Goal: Information Seeking & Learning: Learn about a topic

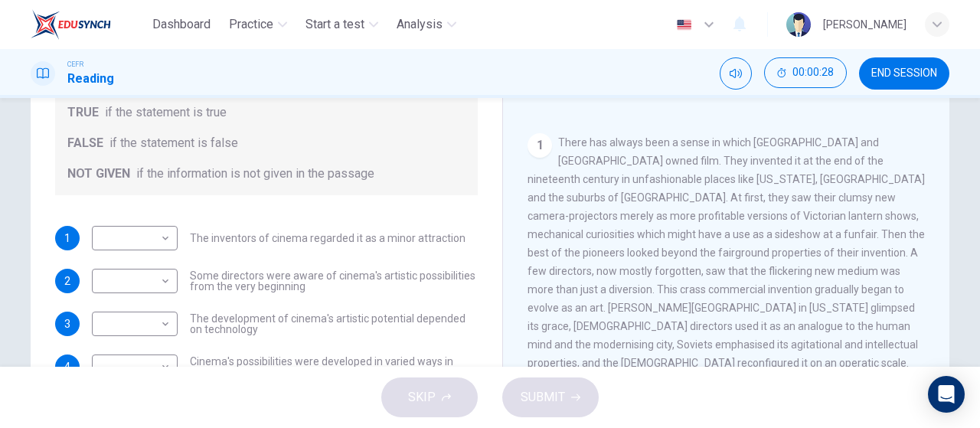
scroll to position [159, 0]
click at [655, 177] on span "There has always been a sense in which America and Europe owned film. They inve…" at bounding box center [726, 251] width 397 height 233
drag, startPoint x: 655, startPoint y: 177, endPoint x: 694, endPoint y: 183, distance: 38.8
click at [694, 183] on span "There has always been a sense in which America and Europe owned film. They inve…" at bounding box center [726, 251] width 397 height 233
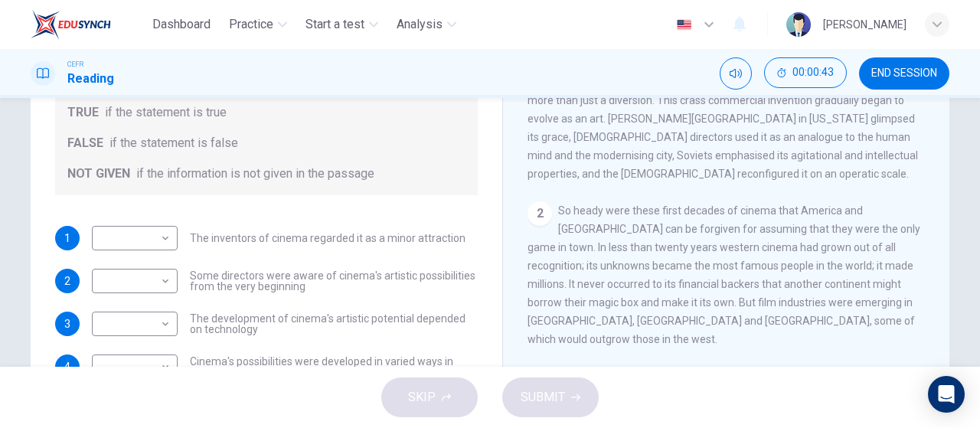
scroll to position [348, 0]
click at [916, 64] on button "END SESSION" at bounding box center [904, 73] width 90 height 32
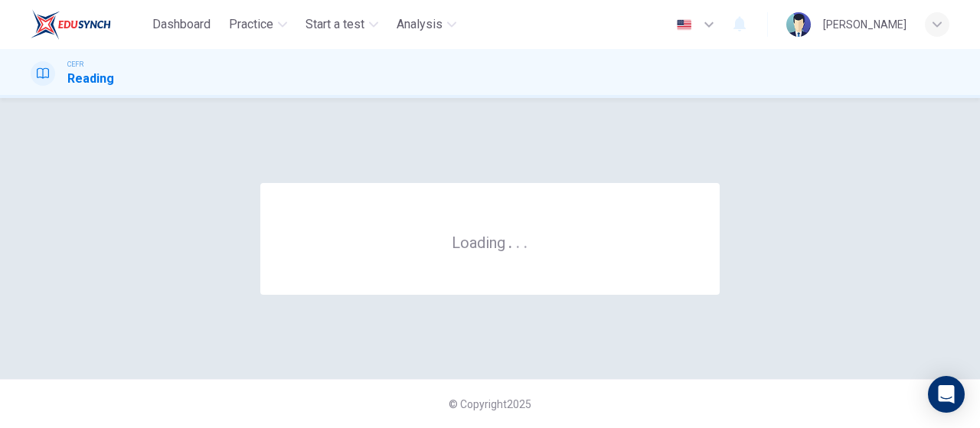
scroll to position [0, 0]
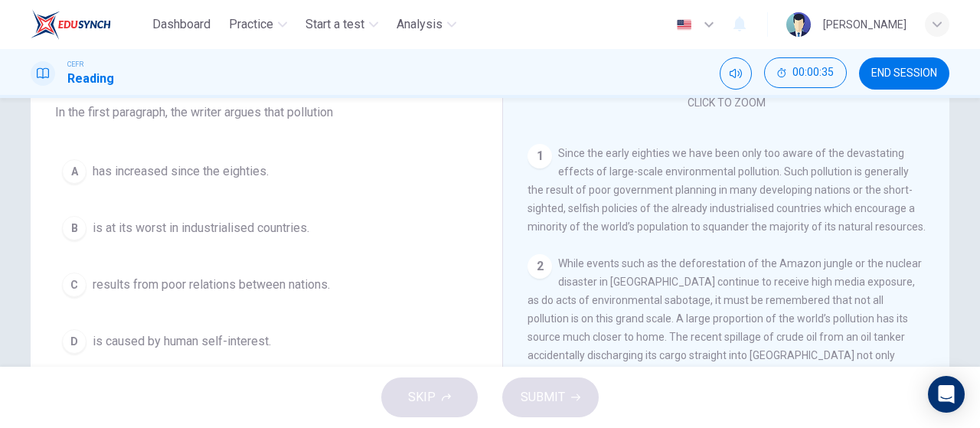
scroll to position [148, 0]
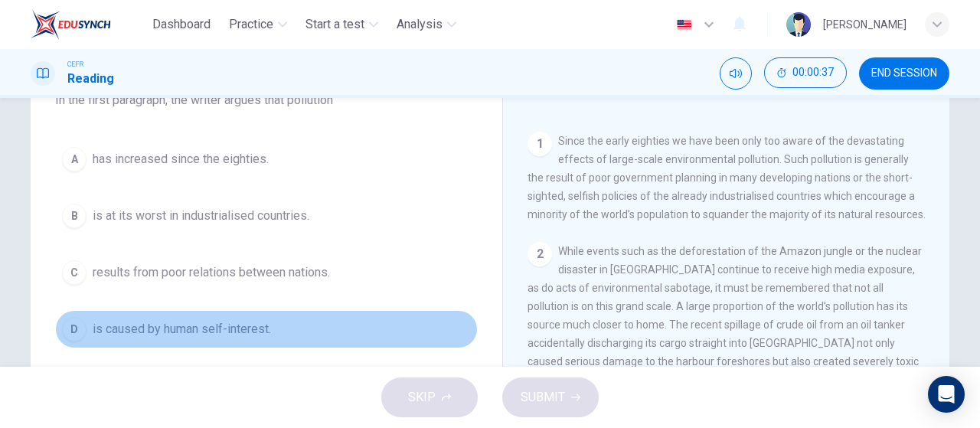
click at [235, 325] on span "is caused by human self-interest." at bounding box center [182, 329] width 178 height 18
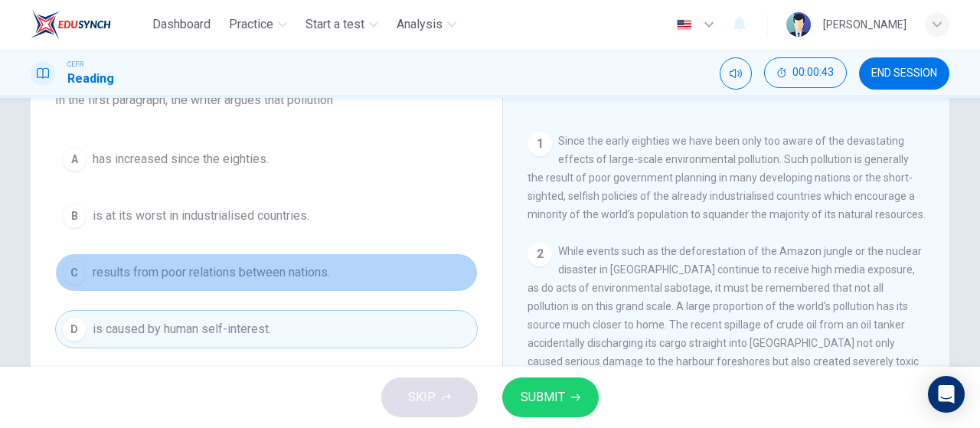
click at [338, 273] on button "C results from poor relations between nations." at bounding box center [266, 272] width 423 height 38
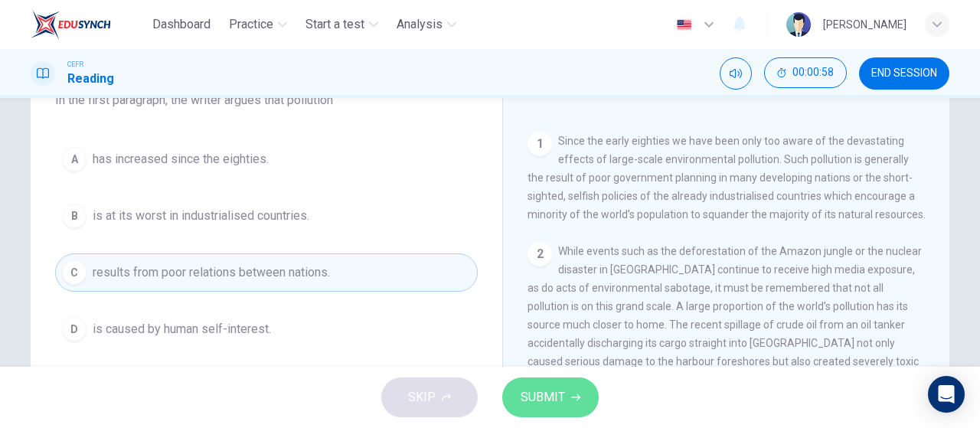
click at [557, 403] on span "SUBMIT" at bounding box center [543, 397] width 44 height 21
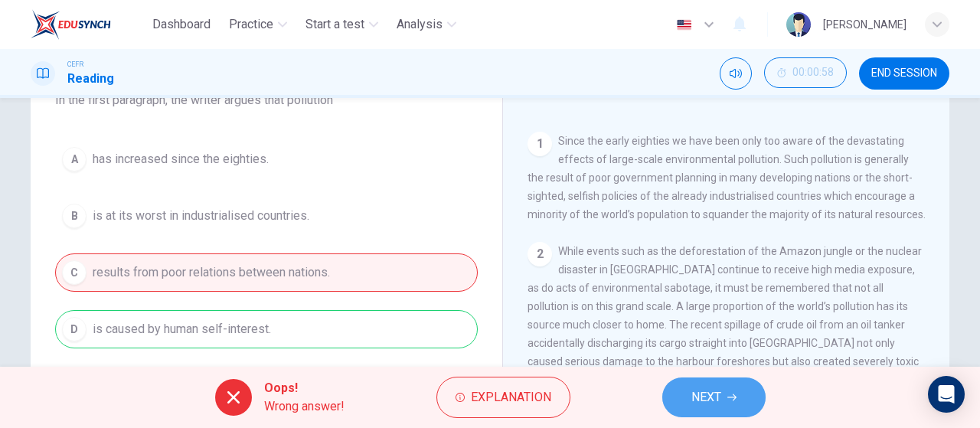
click at [725, 411] on button "NEXT" at bounding box center [713, 397] width 103 height 40
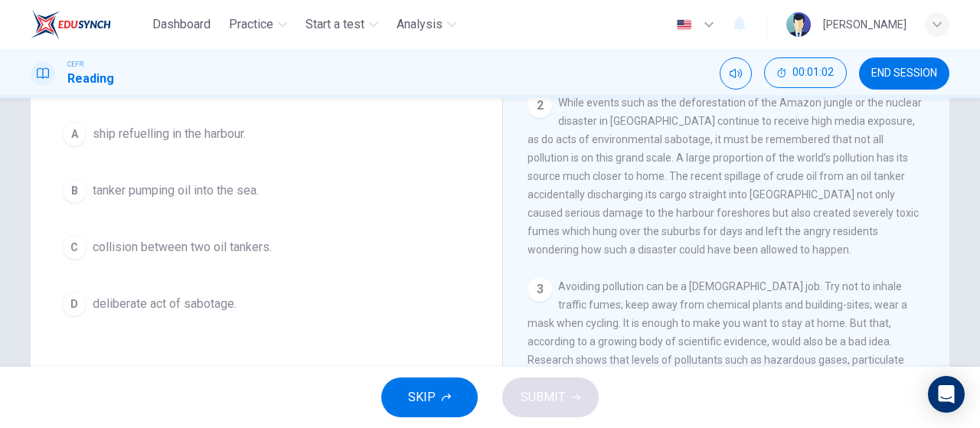
scroll to position [174, 0]
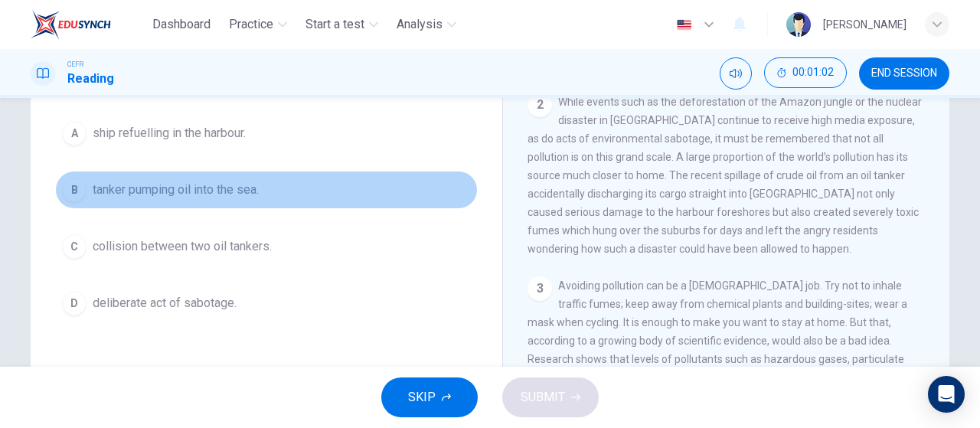
click at [225, 177] on button "B tanker pumping oil into the sea." at bounding box center [266, 190] width 423 height 38
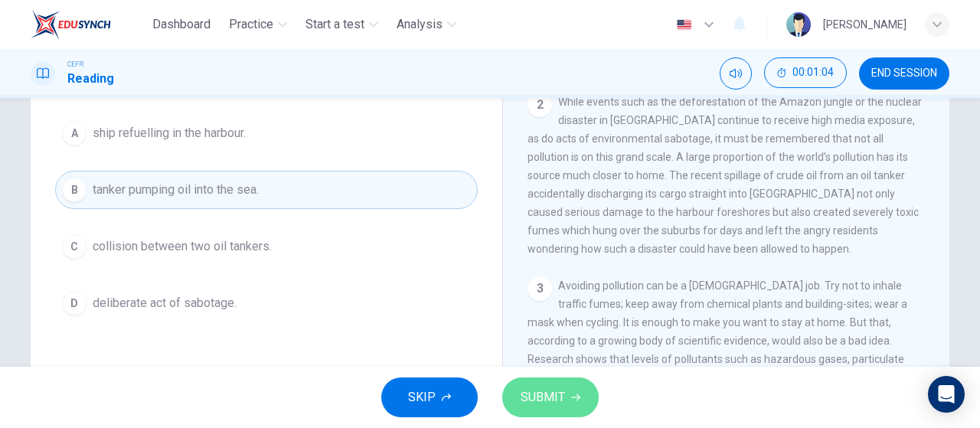
click at [517, 385] on button "SUBMIT" at bounding box center [550, 397] width 96 height 40
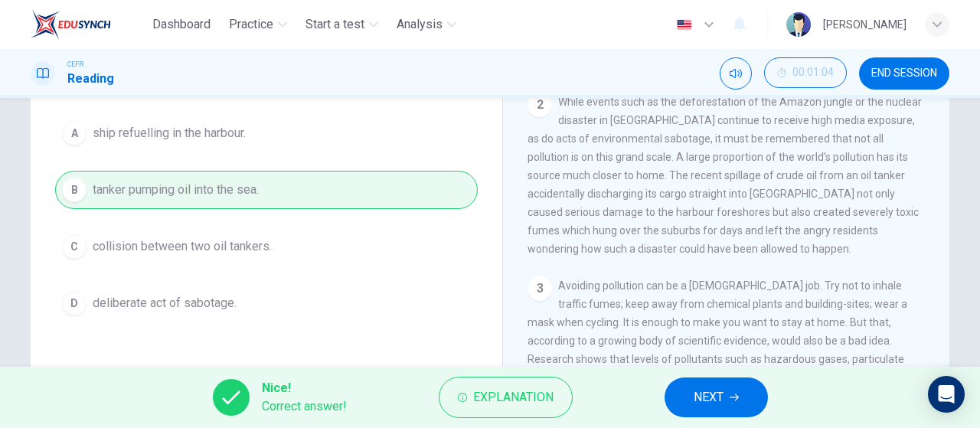
click at [668, 397] on button "NEXT" at bounding box center [716, 397] width 103 height 40
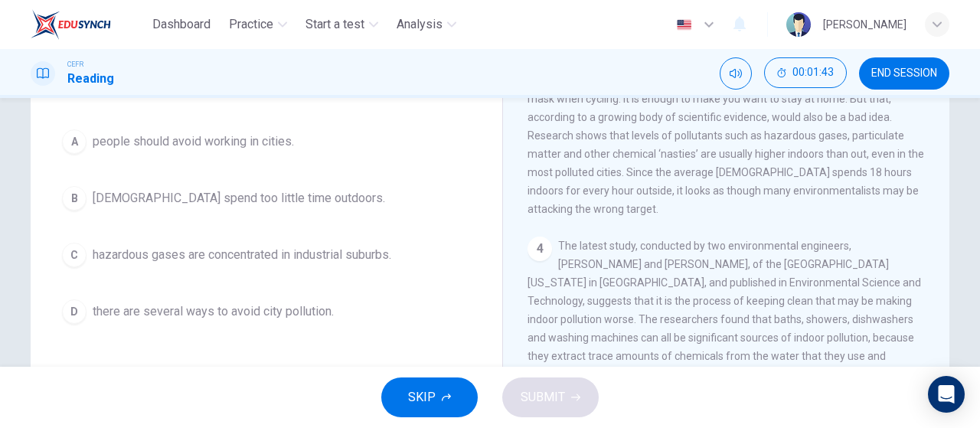
scroll to position [162, 0]
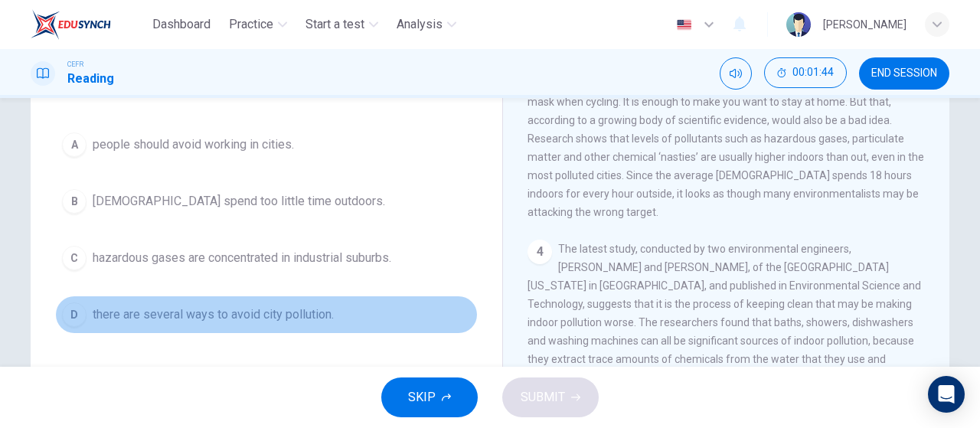
click at [315, 305] on span "there are several ways to avoid city pollution." at bounding box center [213, 314] width 241 height 18
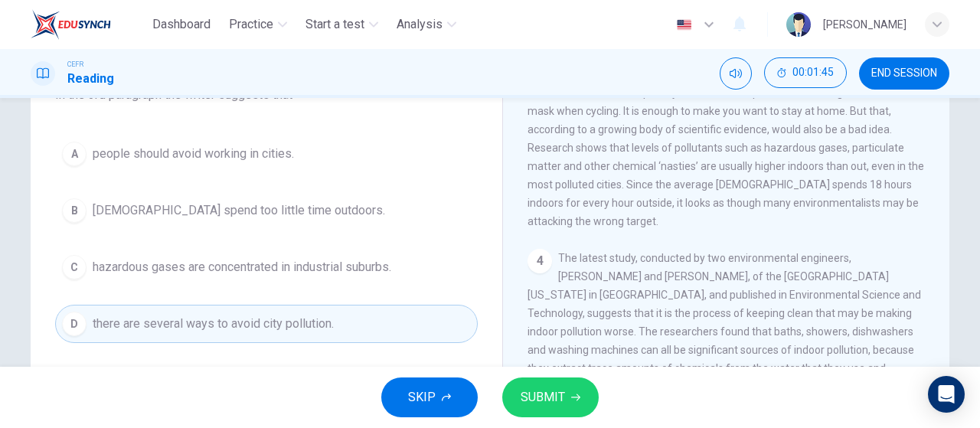
scroll to position [151, 0]
click at [534, 382] on button "SUBMIT" at bounding box center [550, 397] width 96 height 40
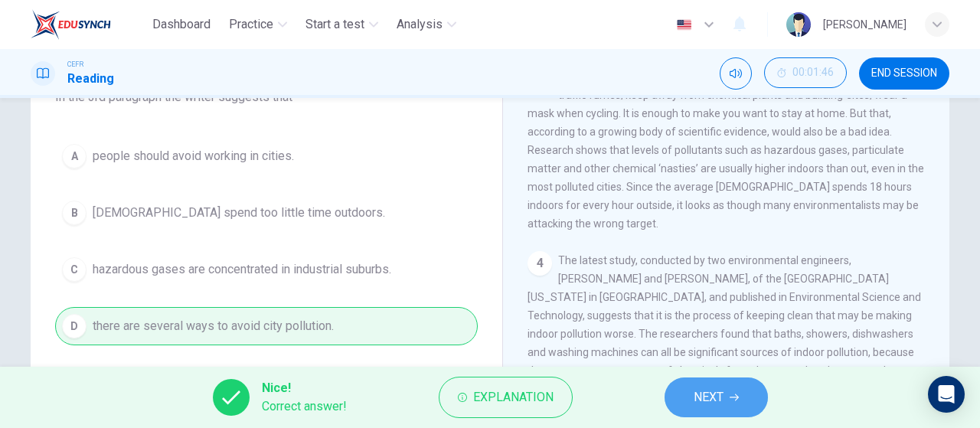
click at [692, 407] on button "NEXT" at bounding box center [716, 397] width 103 height 40
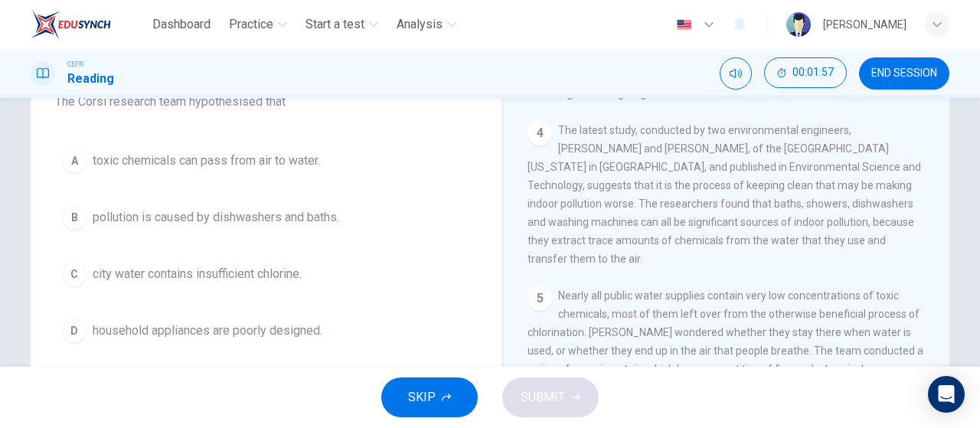
scroll to position [147, 0]
drag, startPoint x: 585, startPoint y: 198, endPoint x: 606, endPoint y: 200, distance: 21.5
click at [606, 200] on span "The latest study, conducted by two environmental engineers, [PERSON_NAME] and […" at bounding box center [725, 193] width 394 height 141
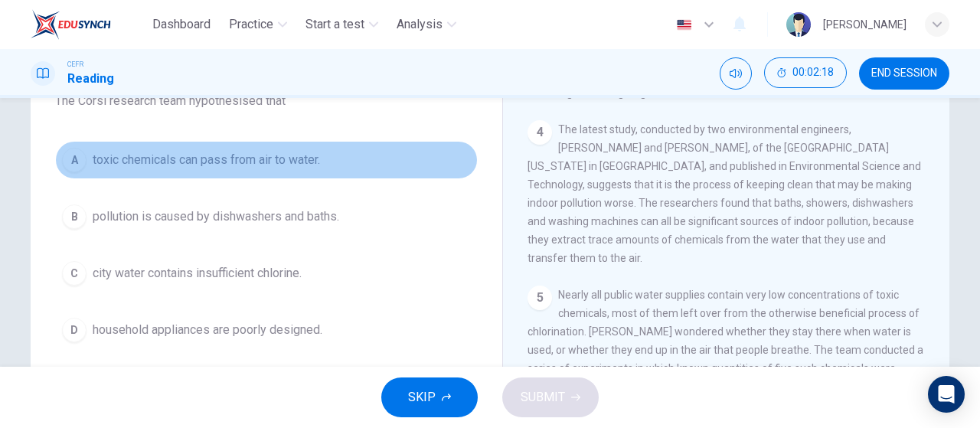
click at [326, 161] on button "A toxic chemicals can pass from air to water." at bounding box center [266, 160] width 423 height 38
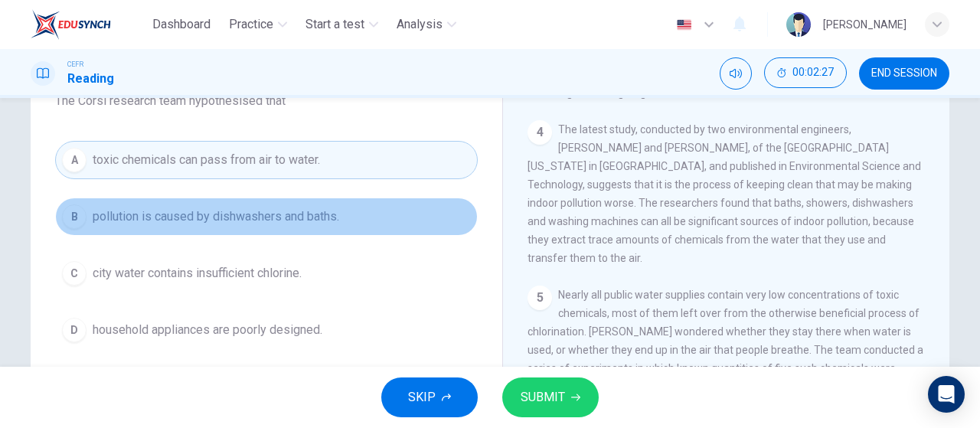
click at [342, 217] on button "B pollution is caused by dishwashers and baths." at bounding box center [266, 217] width 423 height 38
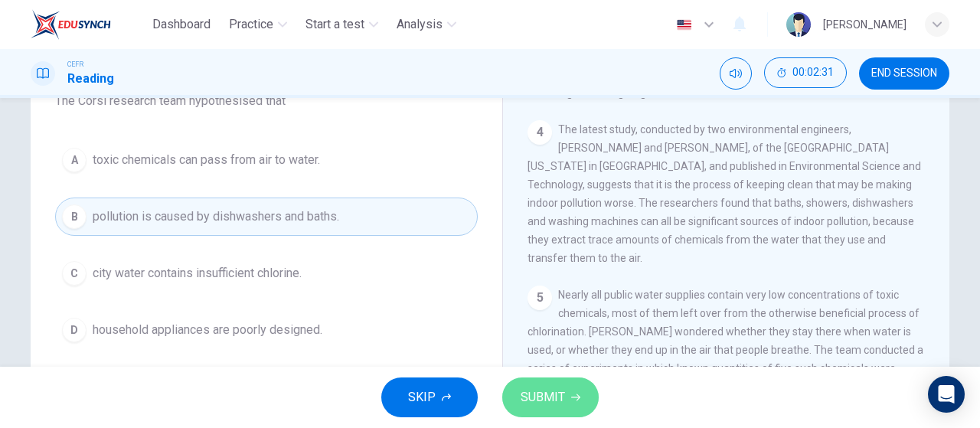
click at [570, 396] on button "SUBMIT" at bounding box center [550, 397] width 96 height 40
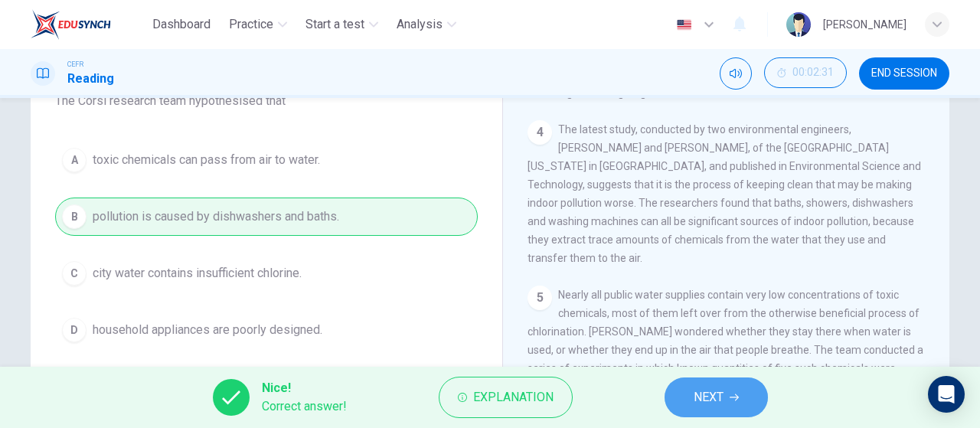
click at [697, 407] on span "NEXT" at bounding box center [709, 397] width 30 height 21
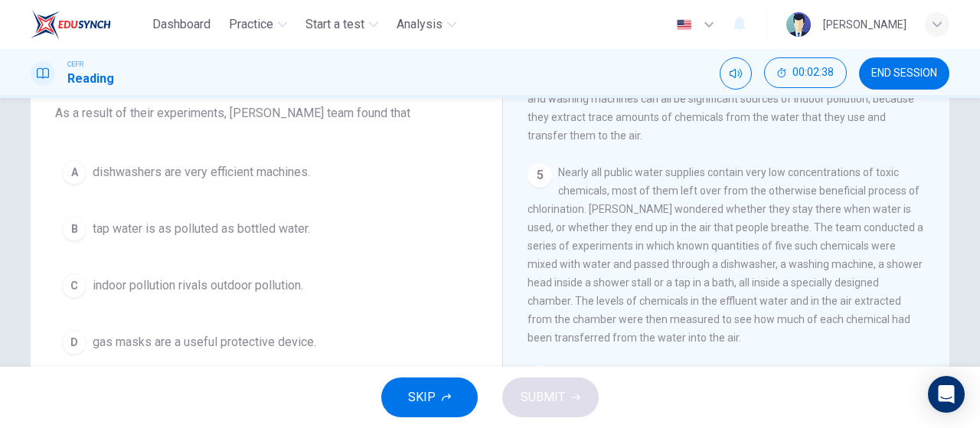
scroll to position [864, 0]
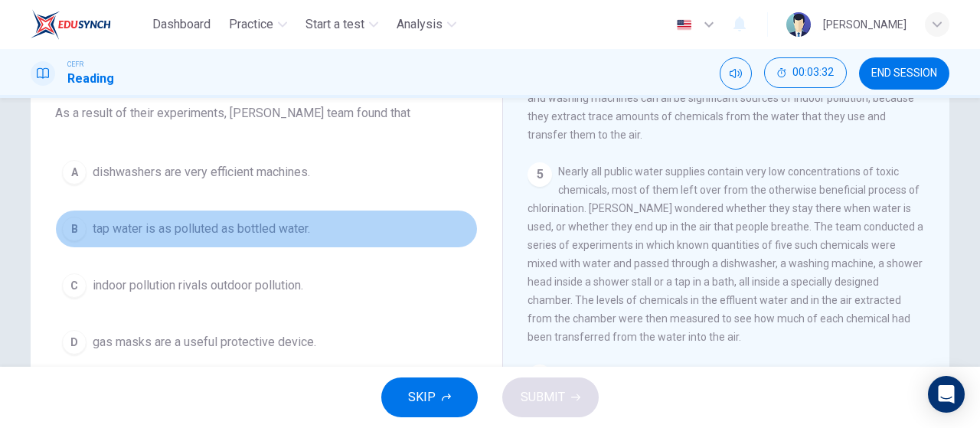
click at [216, 217] on button "B tap water is as polluted as bottled water." at bounding box center [266, 229] width 423 height 38
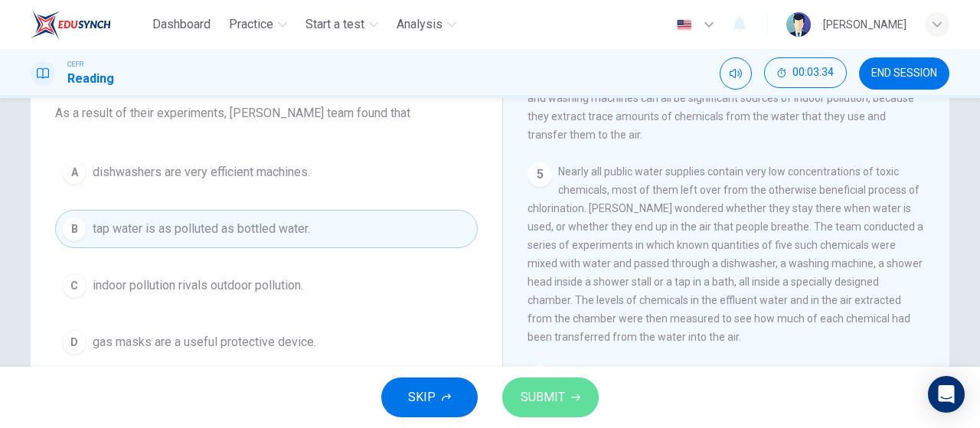
click at [557, 391] on span "SUBMIT" at bounding box center [543, 397] width 44 height 21
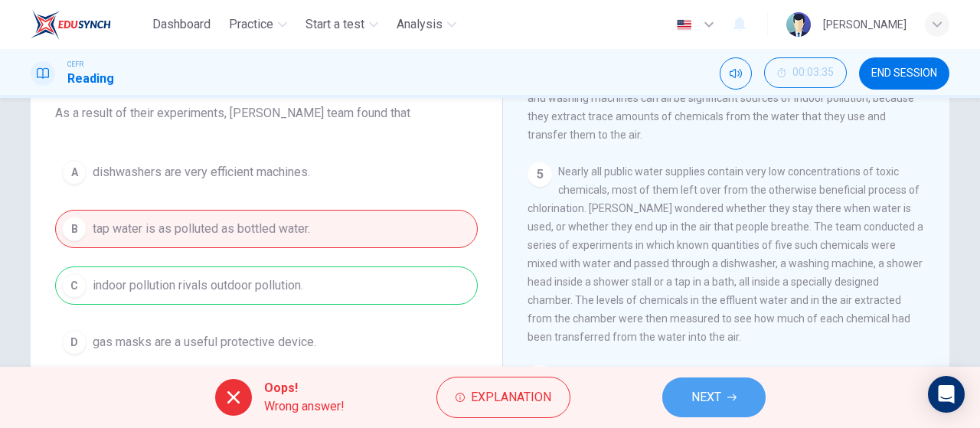
click at [745, 394] on button "NEXT" at bounding box center [713, 397] width 103 height 40
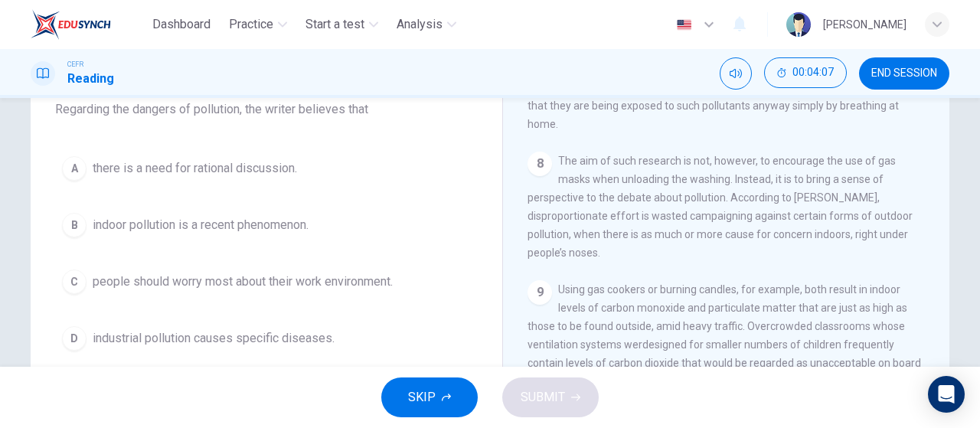
scroll to position [1375, 0]
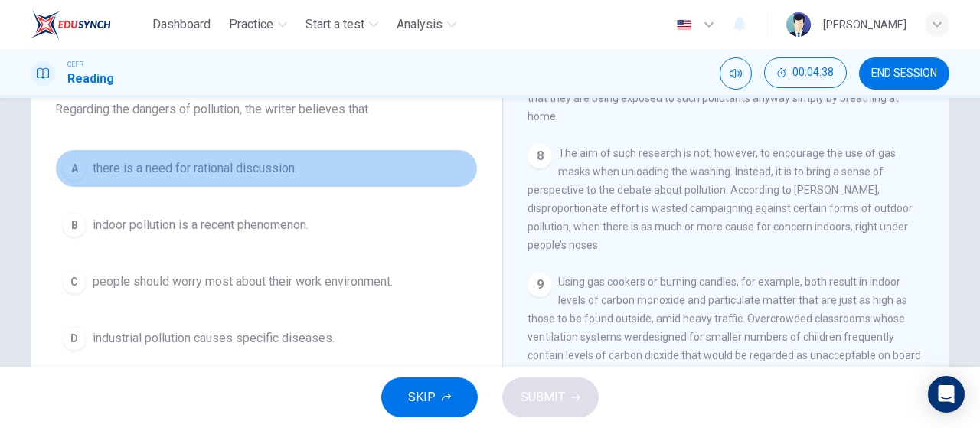
click at [224, 171] on span "there is a need for rational discussion." at bounding box center [195, 168] width 204 height 18
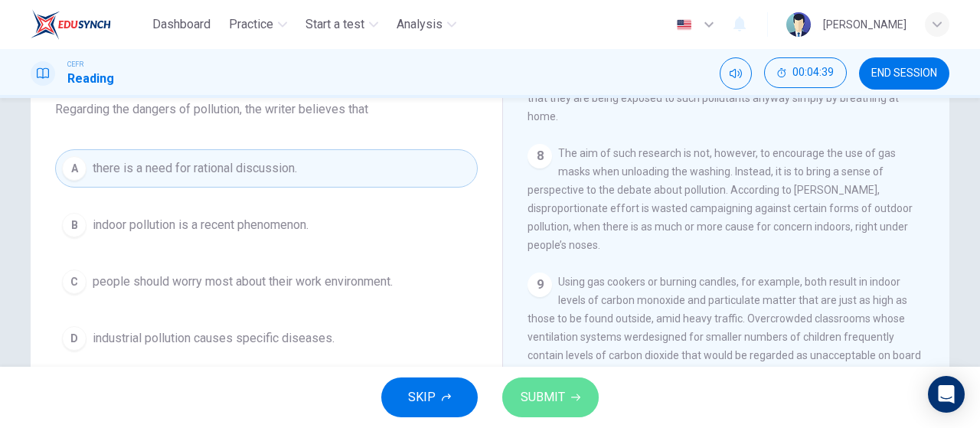
click at [533, 385] on button "SUBMIT" at bounding box center [550, 397] width 96 height 40
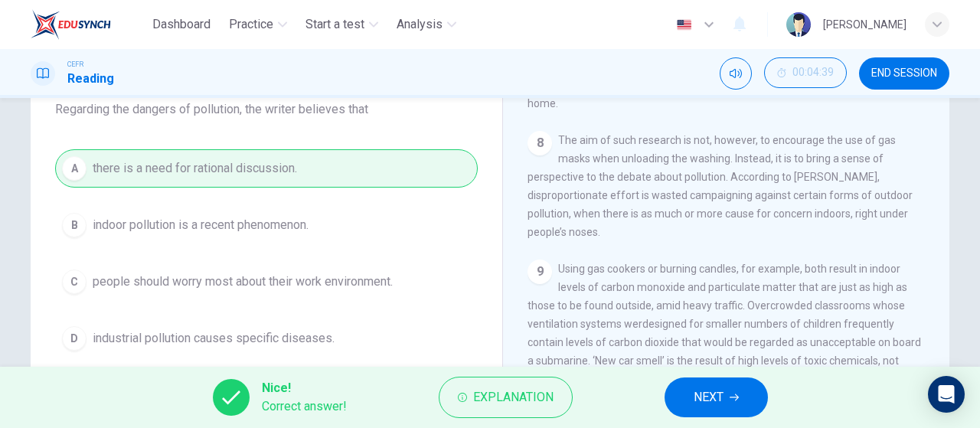
scroll to position [1389, 0]
click at [714, 390] on span "NEXT" at bounding box center [709, 397] width 30 height 21
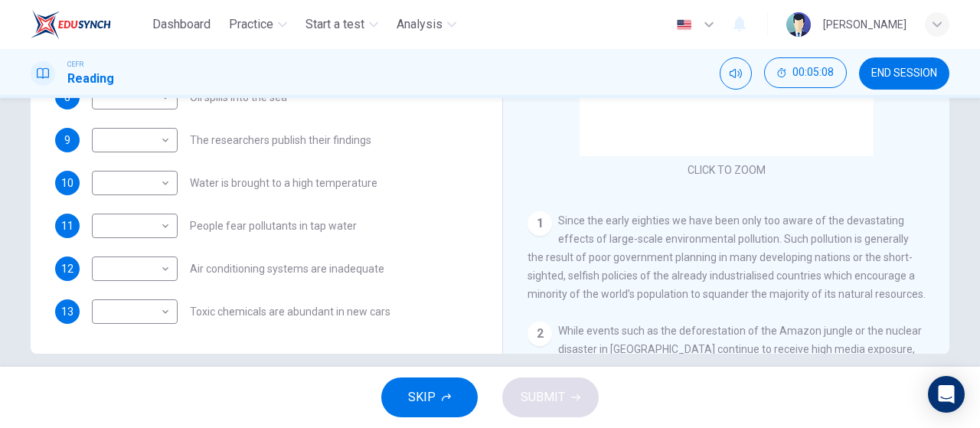
scroll to position [314, 0]
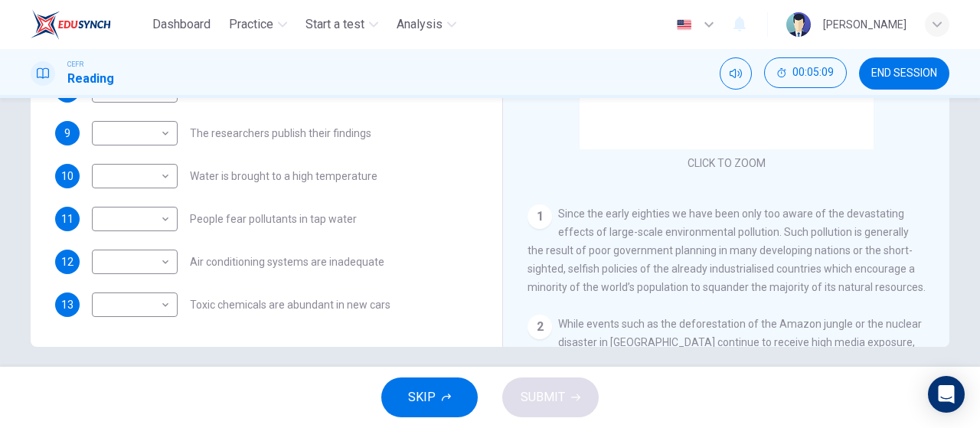
click at [466, 417] on div "SKIP SUBMIT" at bounding box center [490, 397] width 980 height 61
click at [430, 388] on span "SKIP" at bounding box center [422, 397] width 28 height 21
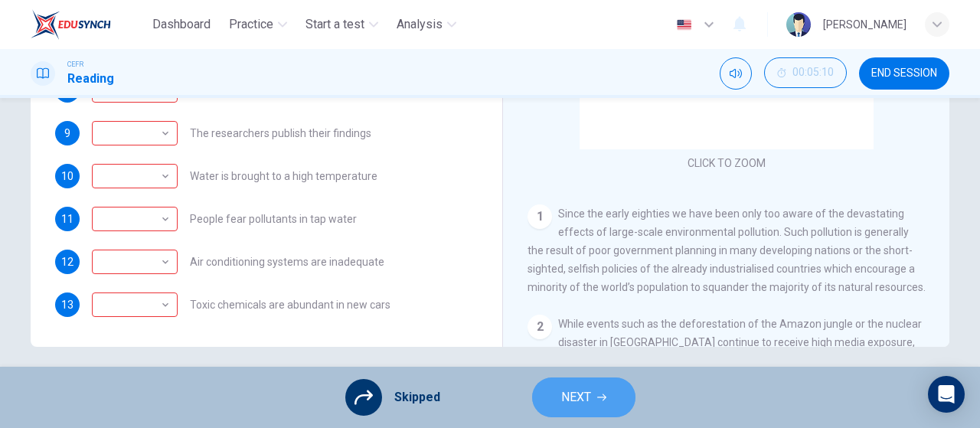
click at [595, 390] on button "NEXT" at bounding box center [583, 397] width 103 height 40
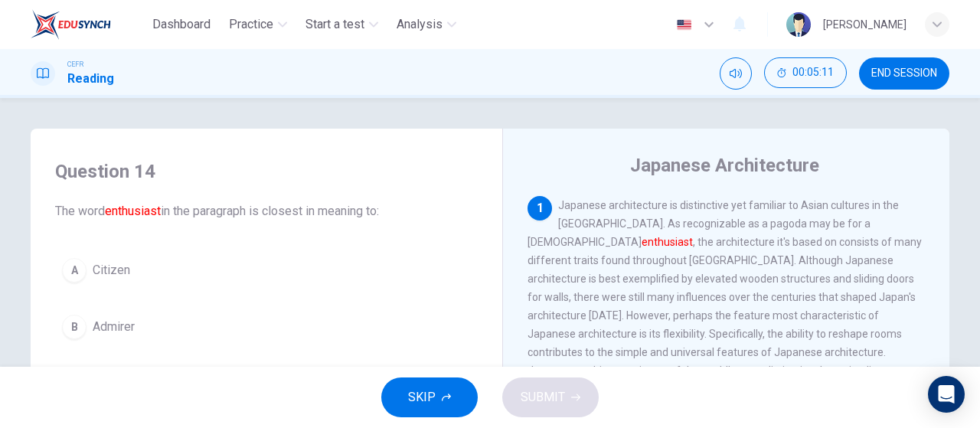
click at [894, 80] on button "END SESSION" at bounding box center [904, 73] width 90 height 32
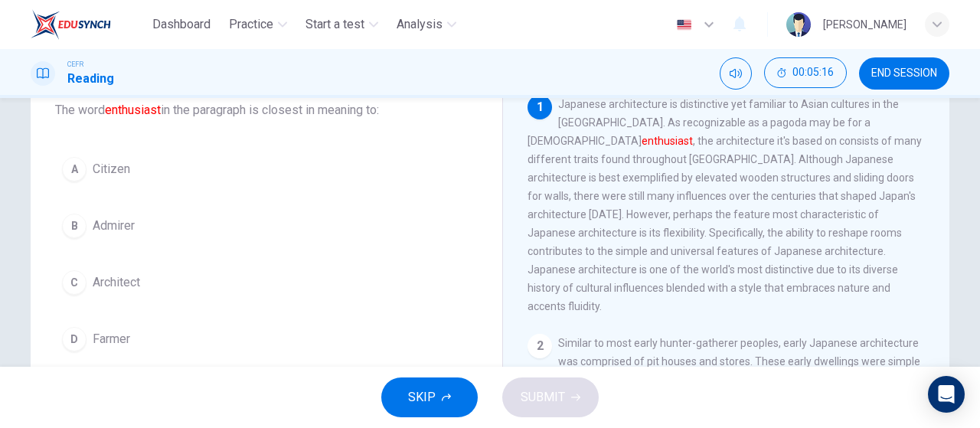
scroll to position [103, 0]
click at [170, 223] on button "B Admirer" at bounding box center [266, 224] width 423 height 38
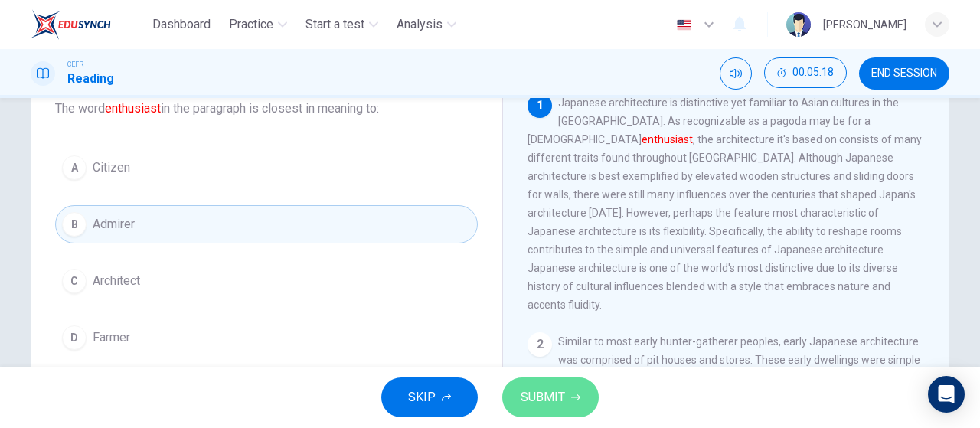
click at [565, 403] on button "SUBMIT" at bounding box center [550, 397] width 96 height 40
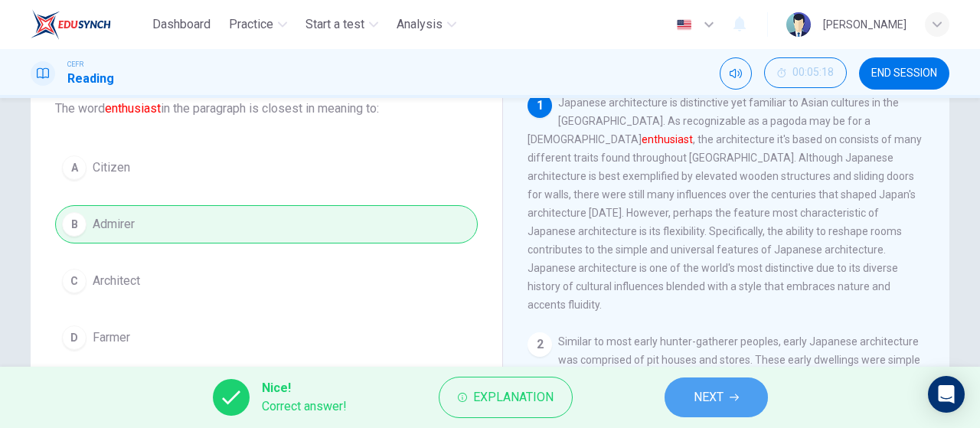
click at [689, 391] on button "NEXT" at bounding box center [716, 397] width 103 height 40
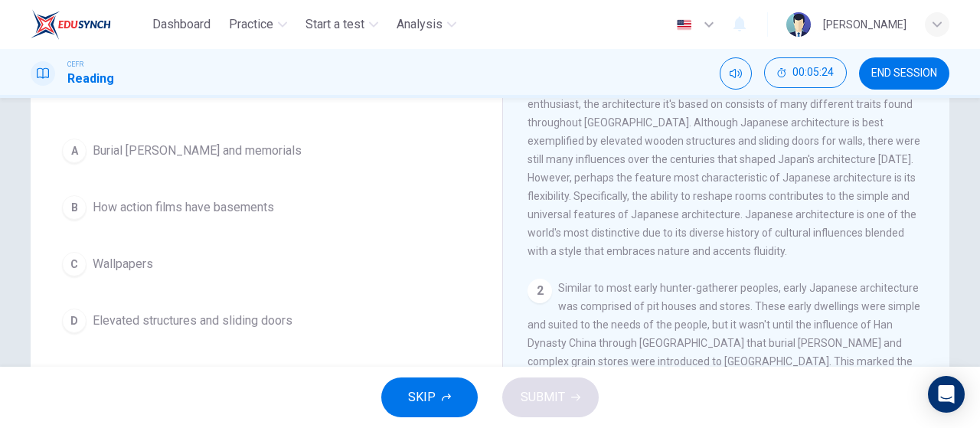
scroll to position [135, 0]
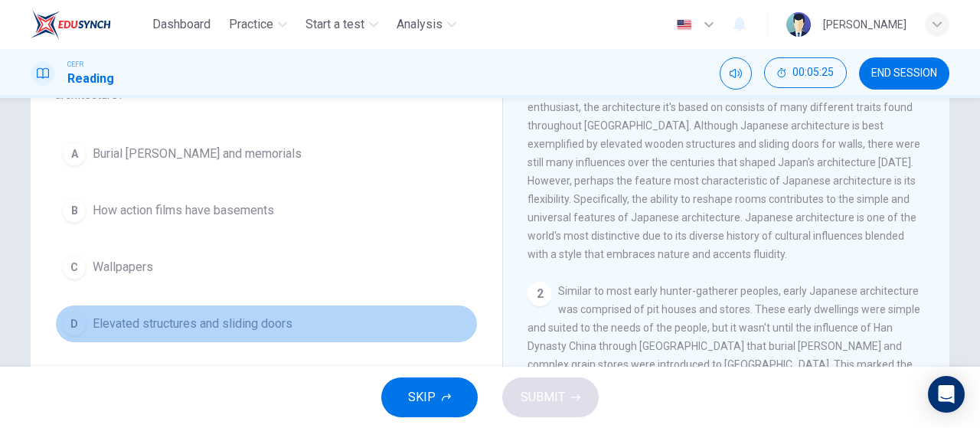
click at [256, 316] on span "Elevated structures and sliding doors" at bounding box center [193, 324] width 200 height 18
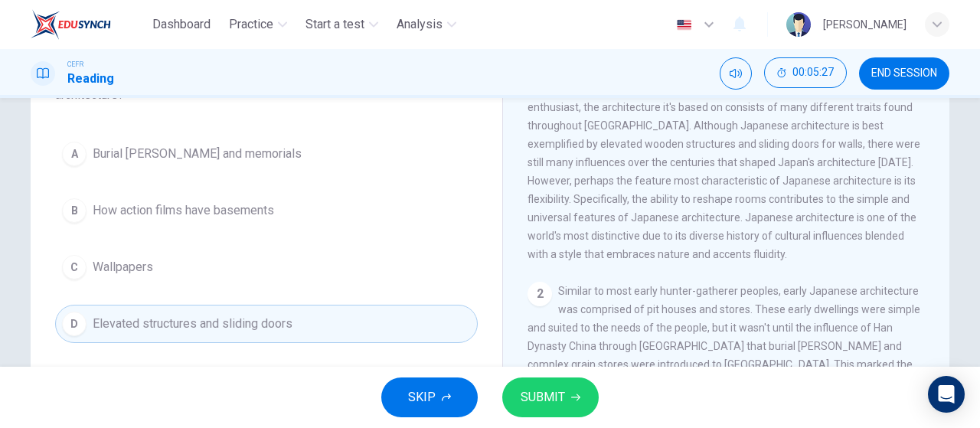
click at [577, 387] on button "SUBMIT" at bounding box center [550, 397] width 96 height 40
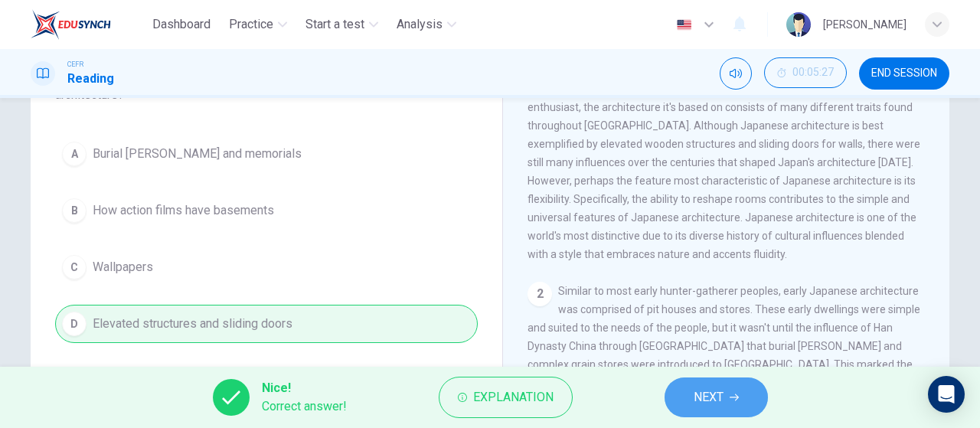
click at [726, 390] on button "NEXT" at bounding box center [716, 397] width 103 height 40
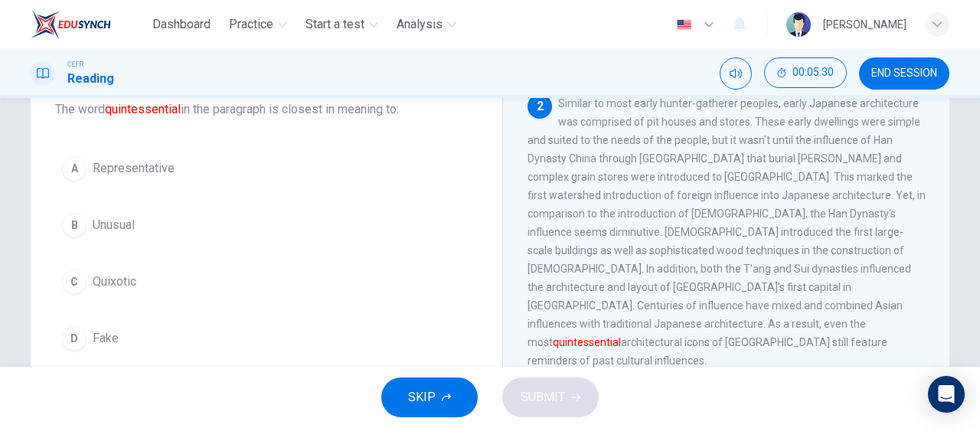
scroll to position [106, 0]
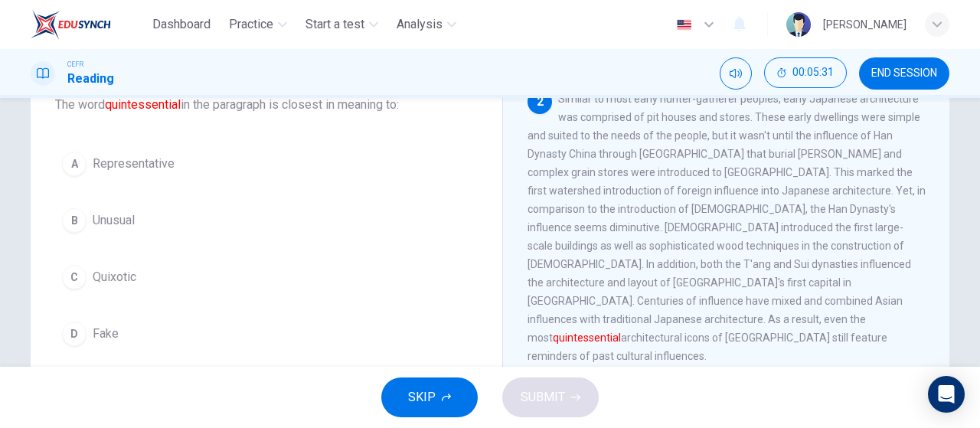
click at [259, 166] on button "A Representative" at bounding box center [266, 164] width 423 height 38
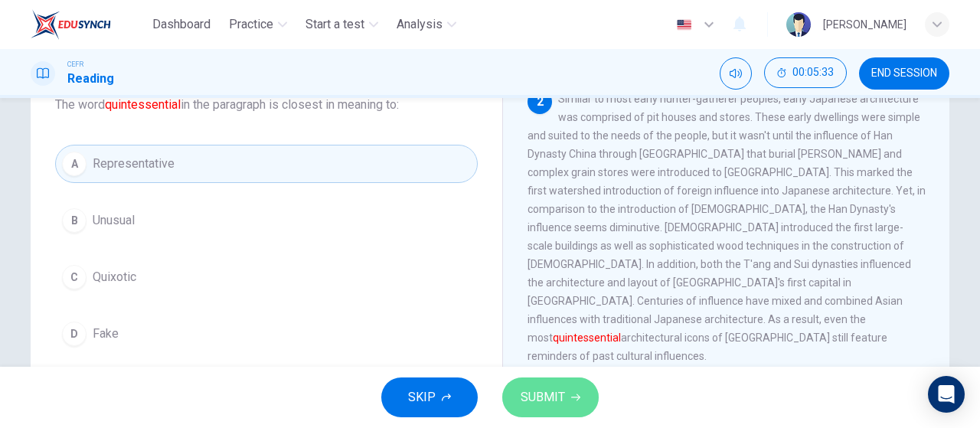
click at [551, 390] on span "SUBMIT" at bounding box center [543, 397] width 44 height 21
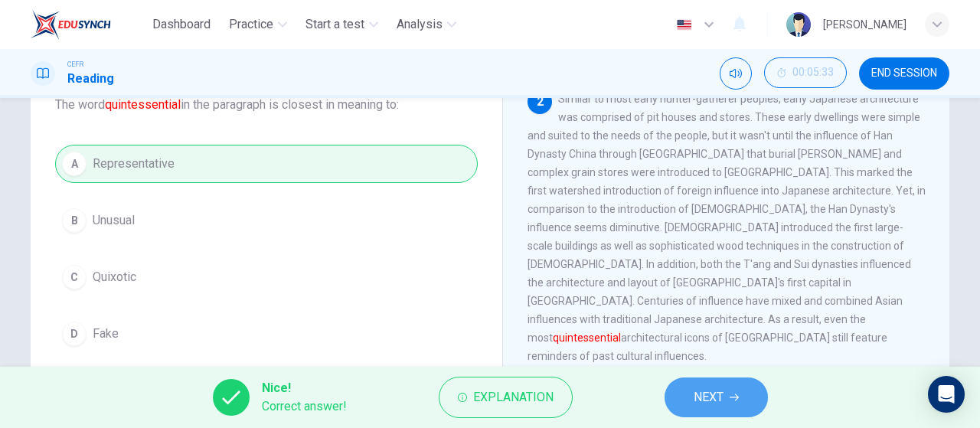
click at [723, 401] on span "NEXT" at bounding box center [709, 397] width 30 height 21
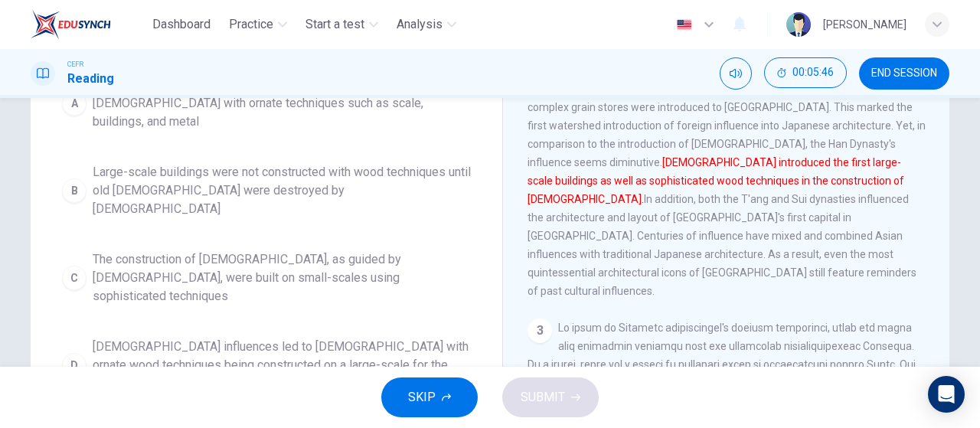
scroll to position [238, 0]
drag, startPoint x: 478, startPoint y: 265, endPoint x: 656, endPoint y: 253, distance: 178.8
click at [656, 253] on div "Question 17 Which sentence is most similar to the following sentence from the p…" at bounding box center [490, 157] width 919 height 532
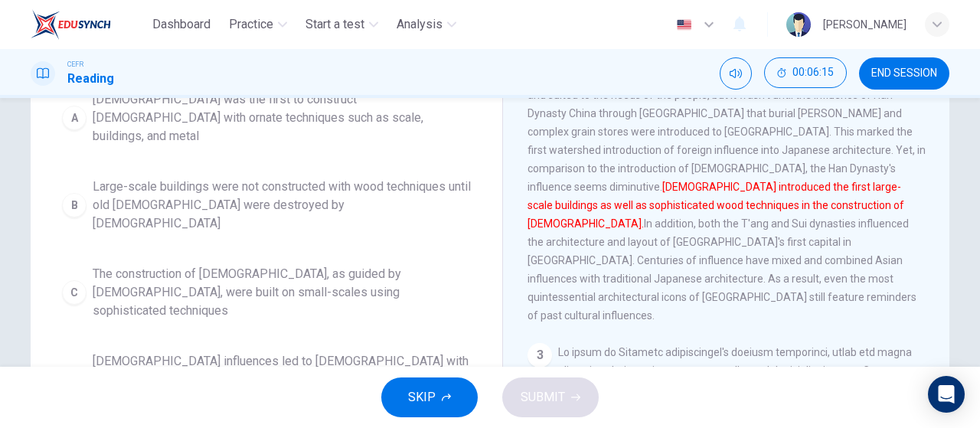
scroll to position [217, 0]
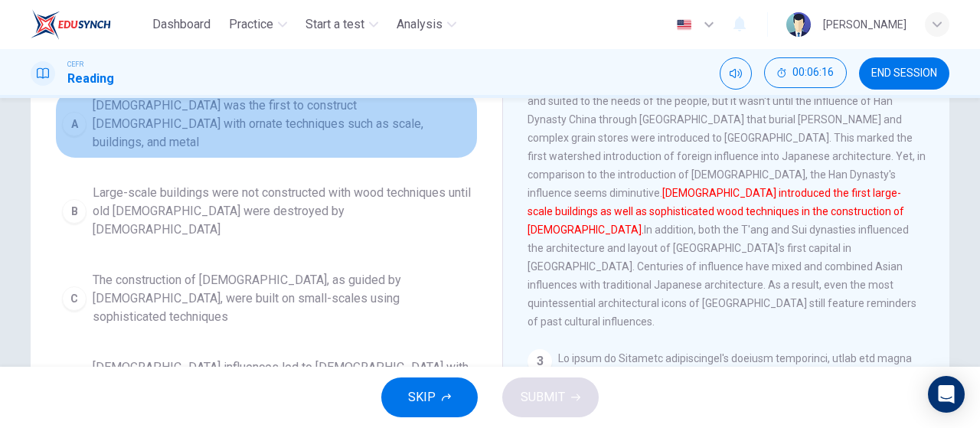
click at [366, 129] on span "[DEMOGRAPHIC_DATA] was the first to construct [DEMOGRAPHIC_DATA] with ornate te…" at bounding box center [282, 123] width 378 height 55
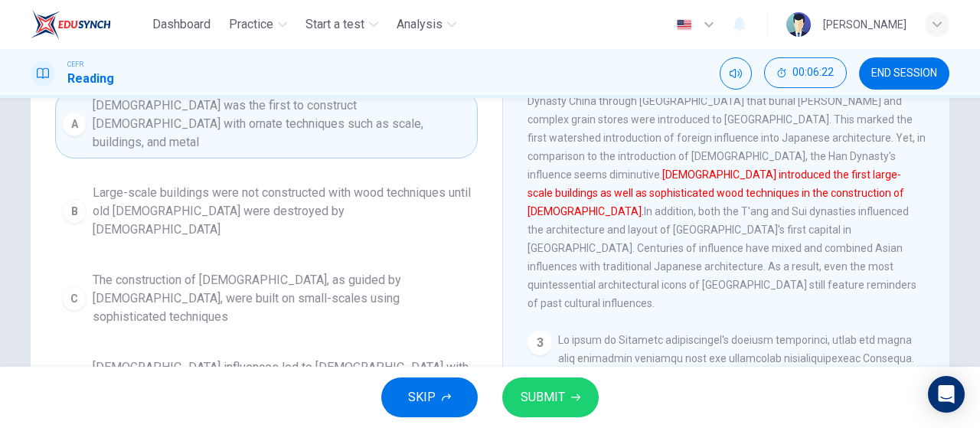
scroll to position [174, 0]
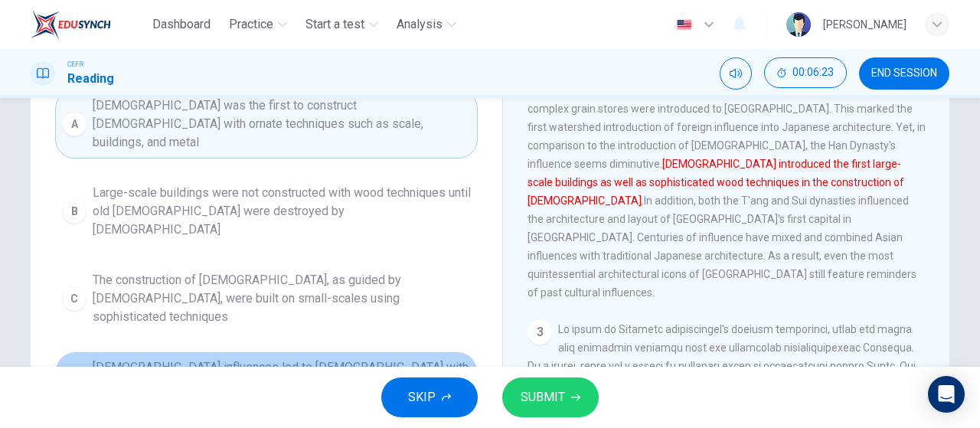
click at [423, 358] on span "[DEMOGRAPHIC_DATA] influences led to [DEMOGRAPHIC_DATA] with ornate wood techni…" at bounding box center [282, 385] width 378 height 55
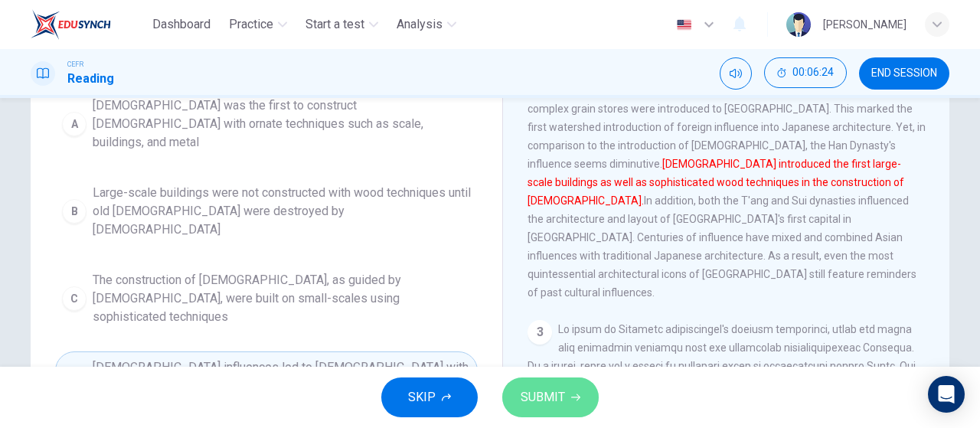
click at [550, 394] on span "SUBMIT" at bounding box center [543, 397] width 44 height 21
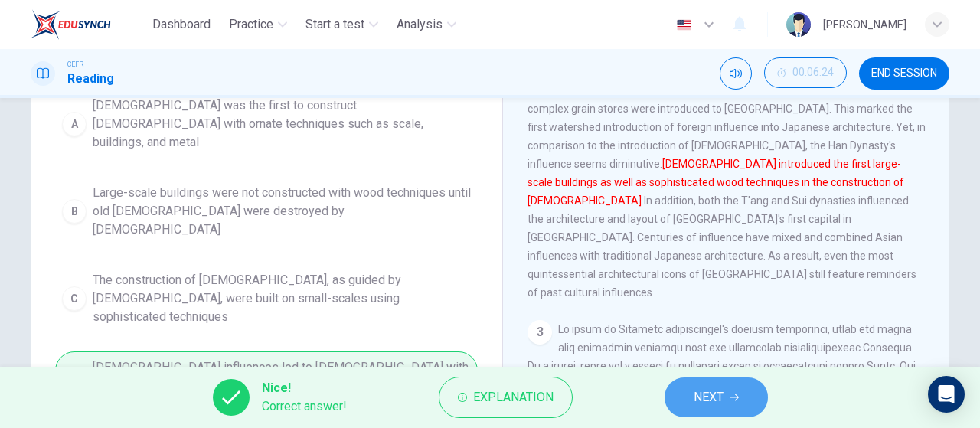
click at [701, 392] on span "NEXT" at bounding box center [709, 397] width 30 height 21
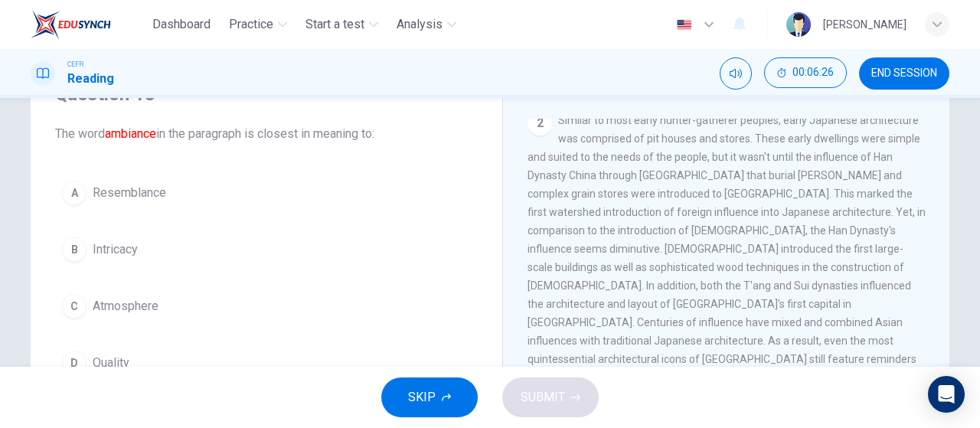
scroll to position [230, 0]
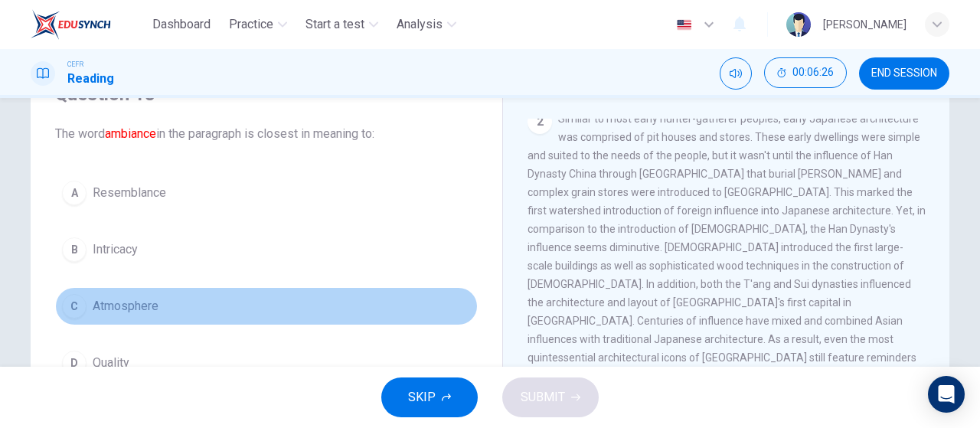
click at [141, 297] on span "Atmosphere" at bounding box center [126, 306] width 66 height 18
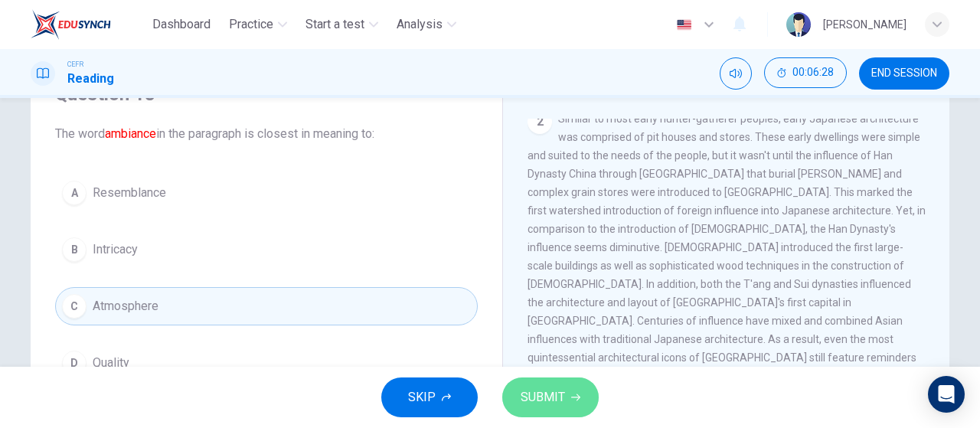
click at [563, 404] on span "SUBMIT" at bounding box center [543, 397] width 44 height 21
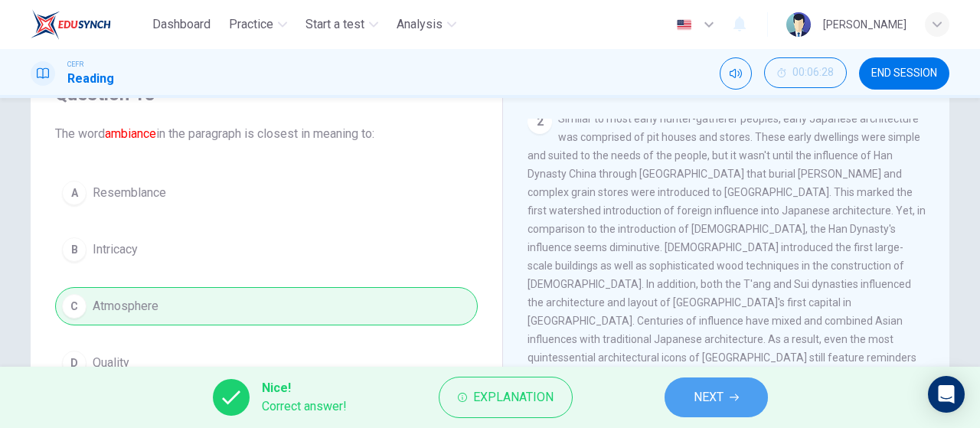
click at [717, 383] on button "NEXT" at bounding box center [716, 397] width 103 height 40
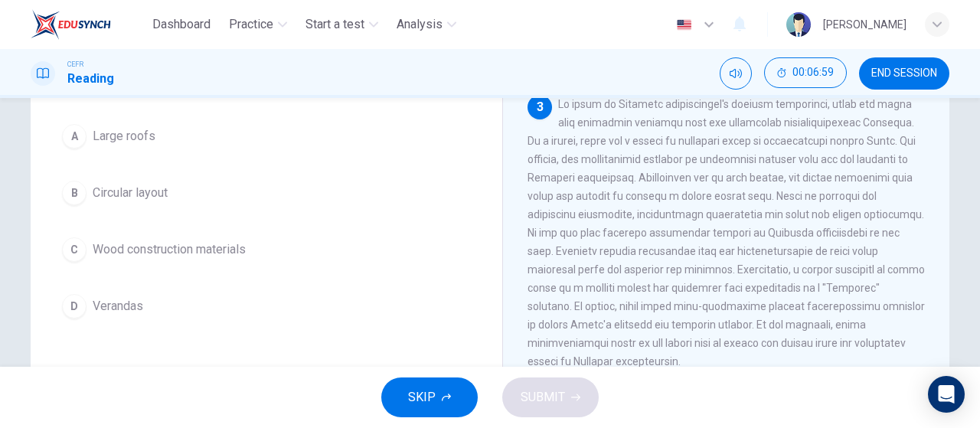
scroll to position [462, 0]
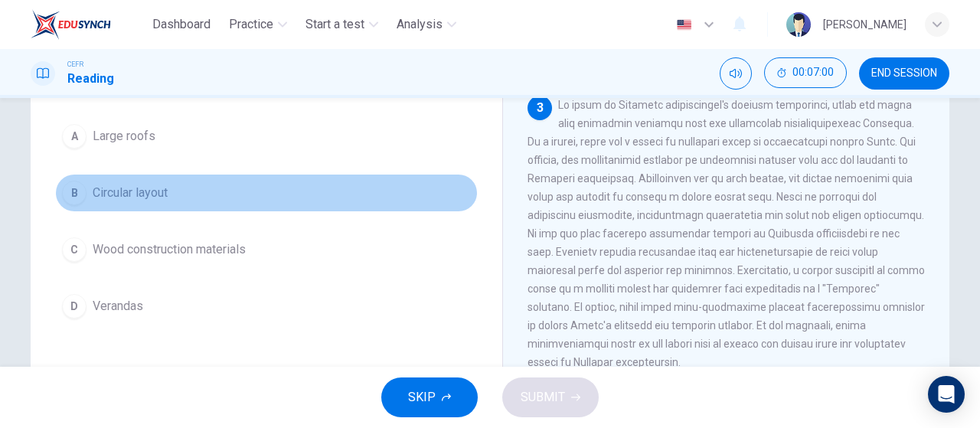
click at [182, 194] on button "B Circular layout" at bounding box center [266, 193] width 423 height 38
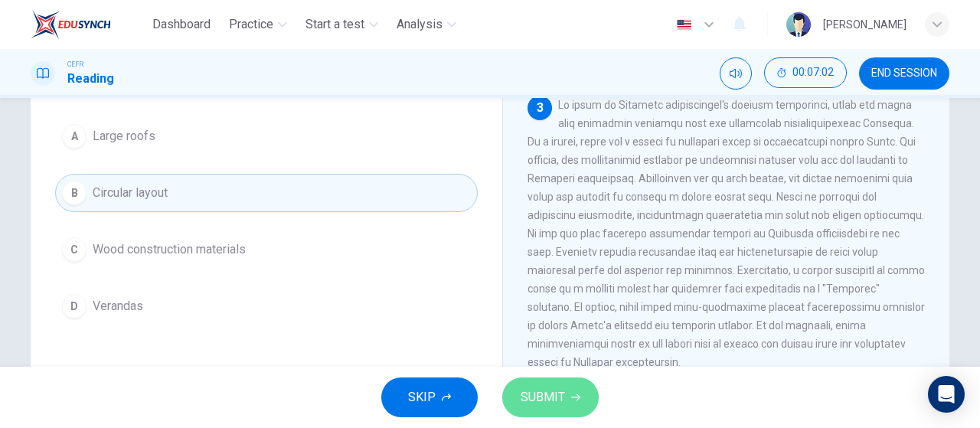
click at [545, 403] on span "SUBMIT" at bounding box center [543, 397] width 44 height 21
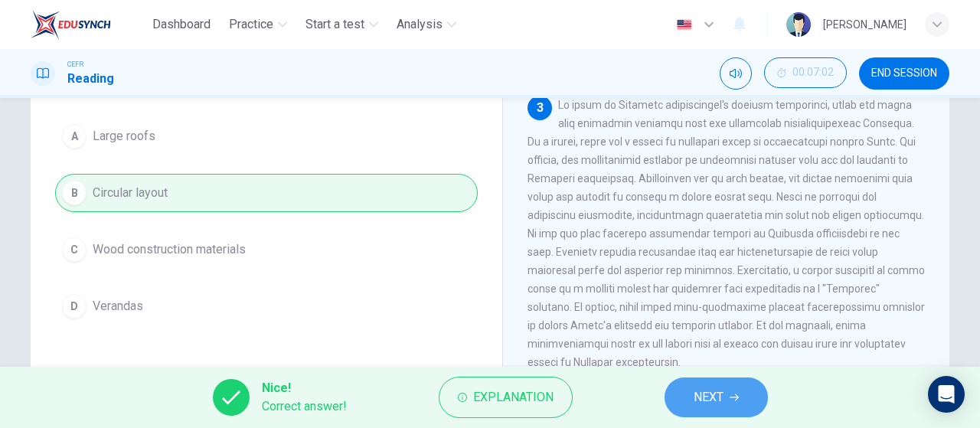
click at [723, 400] on span "NEXT" at bounding box center [709, 397] width 30 height 21
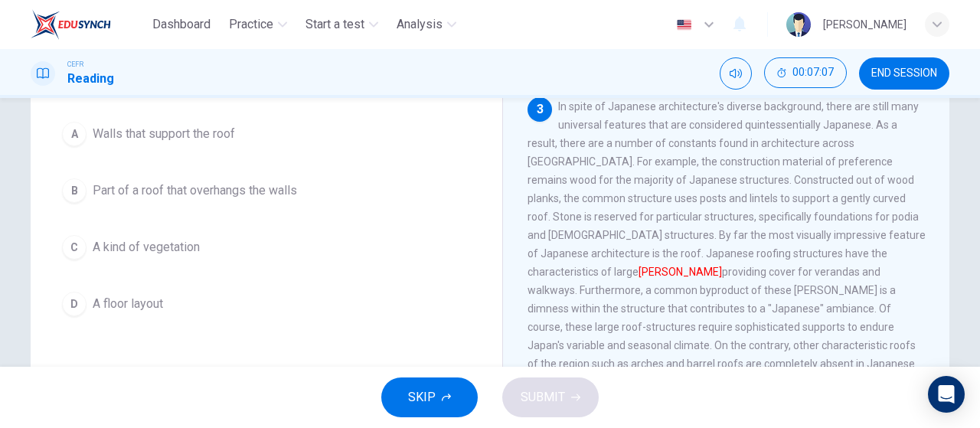
scroll to position [129, 0]
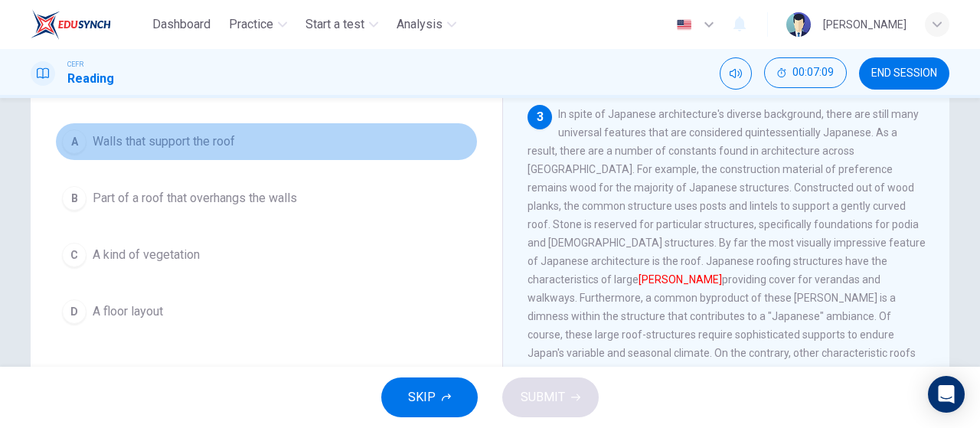
click at [233, 146] on span "Walls that support the roof" at bounding box center [164, 141] width 142 height 18
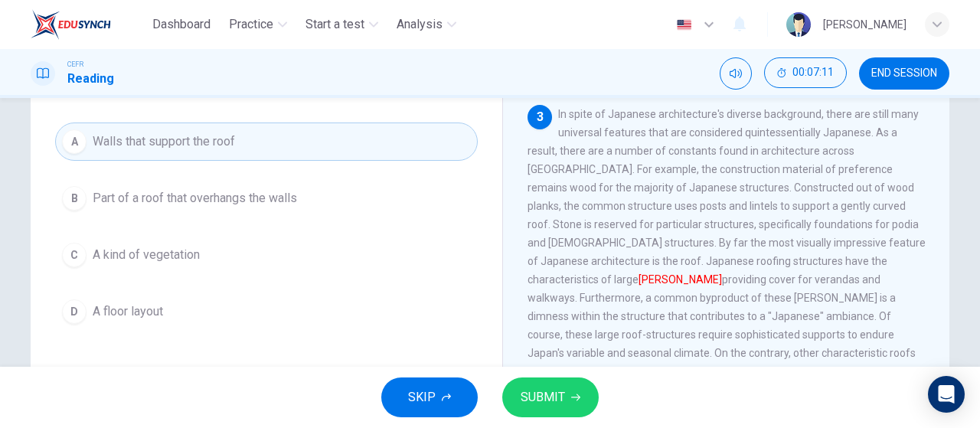
click at [303, 188] on button "B Part of a roof that overhangs the walls" at bounding box center [266, 198] width 423 height 38
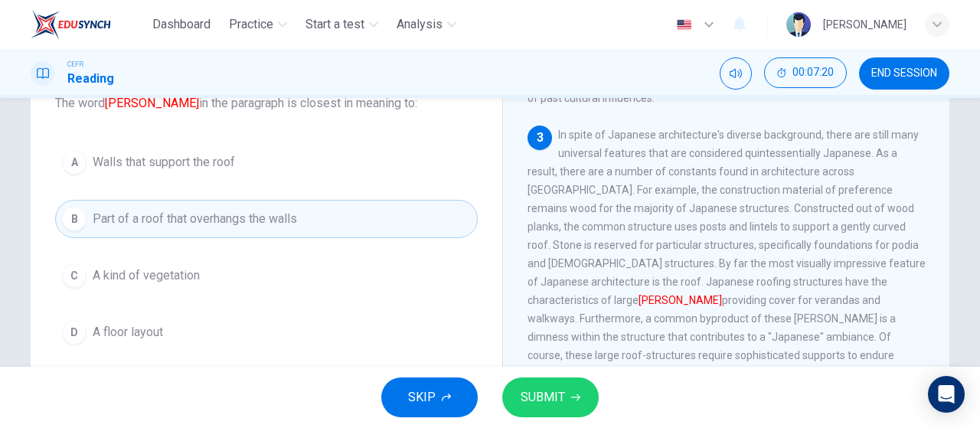
scroll to position [105, 0]
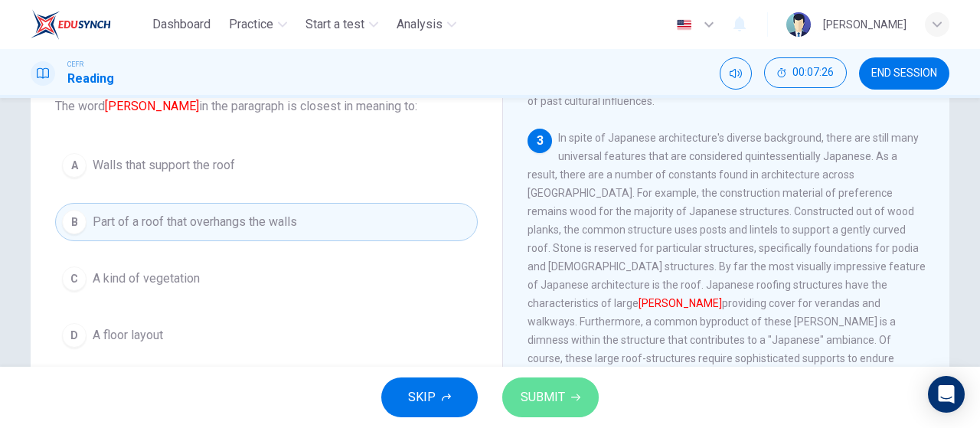
click at [560, 403] on span "SUBMIT" at bounding box center [543, 397] width 44 height 21
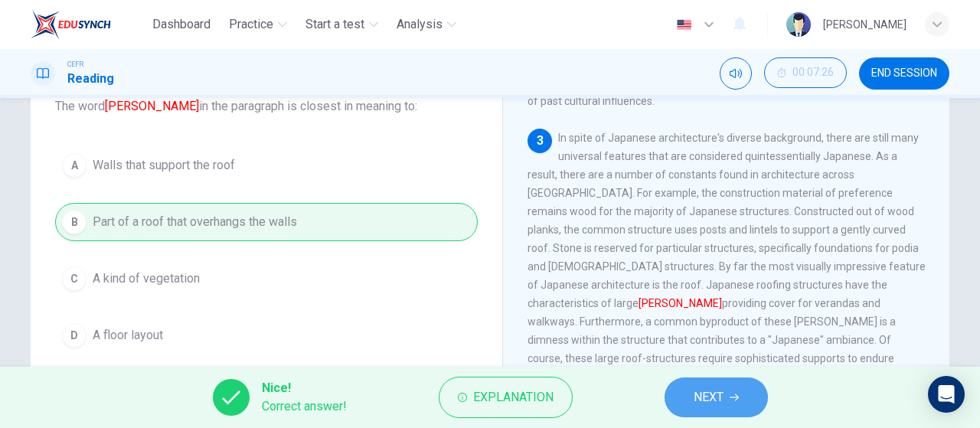
click at [697, 406] on span "NEXT" at bounding box center [709, 397] width 30 height 21
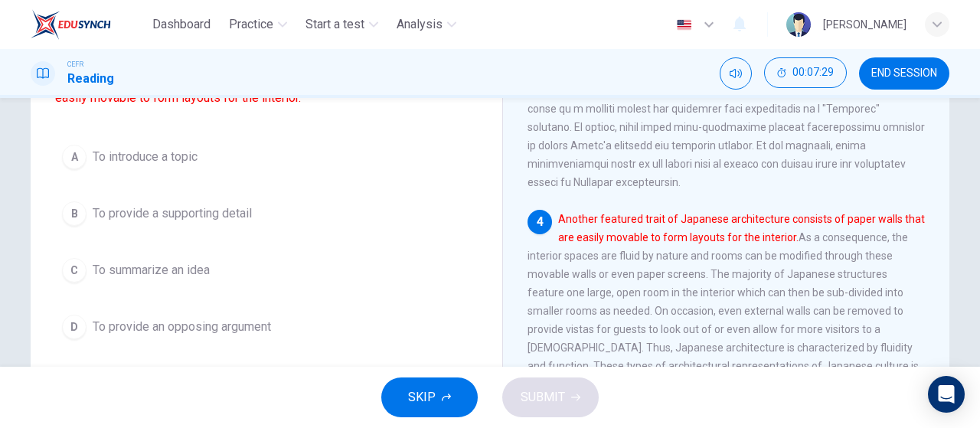
scroll to position [627, 0]
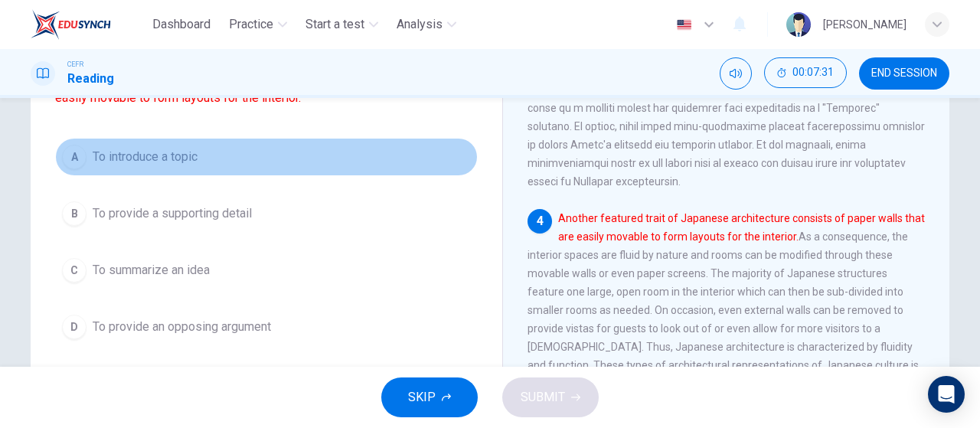
click at [250, 143] on button "A To introduce a topic" at bounding box center [266, 157] width 423 height 38
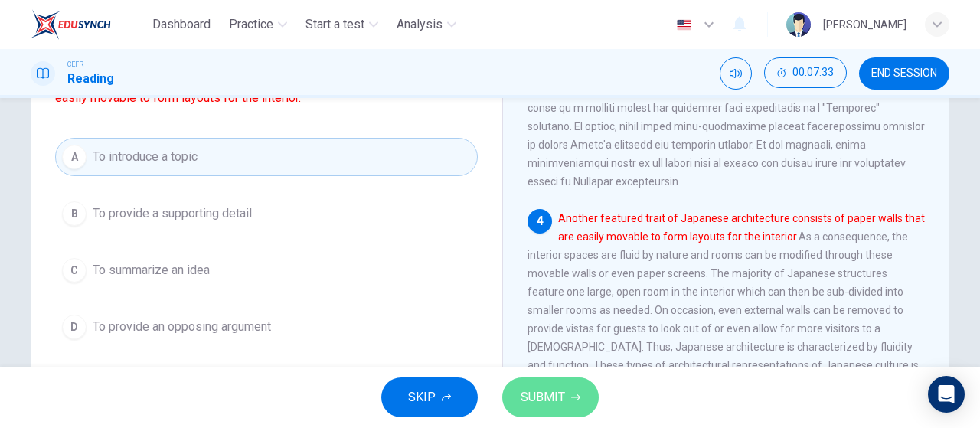
click at [579, 403] on button "SUBMIT" at bounding box center [550, 397] width 96 height 40
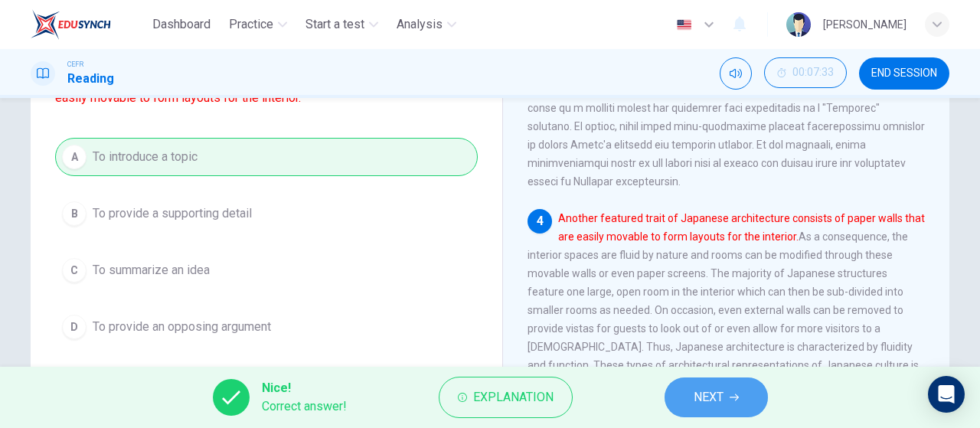
click at [705, 404] on span "NEXT" at bounding box center [709, 397] width 30 height 21
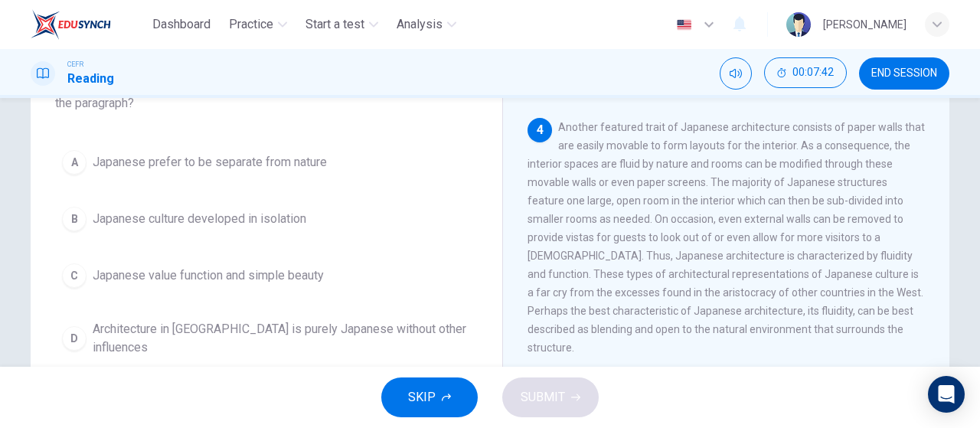
scroll to position [128, 0]
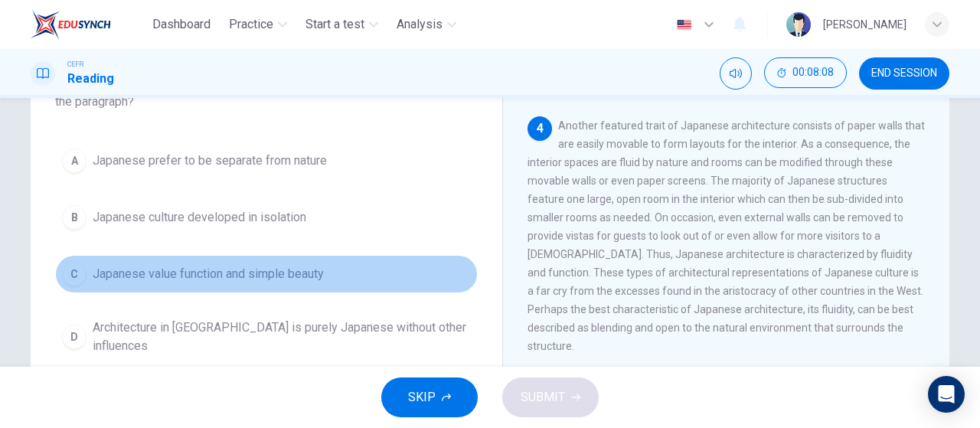
click at [276, 267] on span "Japanese value function and simple beauty" at bounding box center [208, 274] width 231 height 18
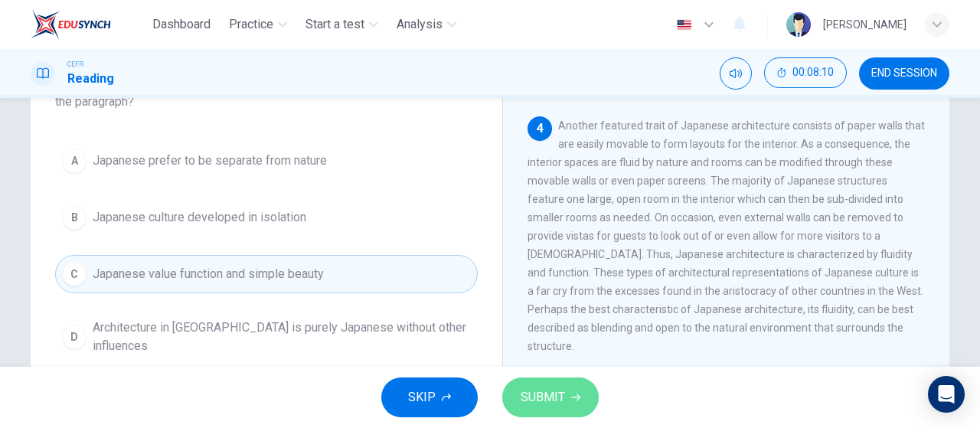
click at [565, 400] on button "SUBMIT" at bounding box center [550, 397] width 96 height 40
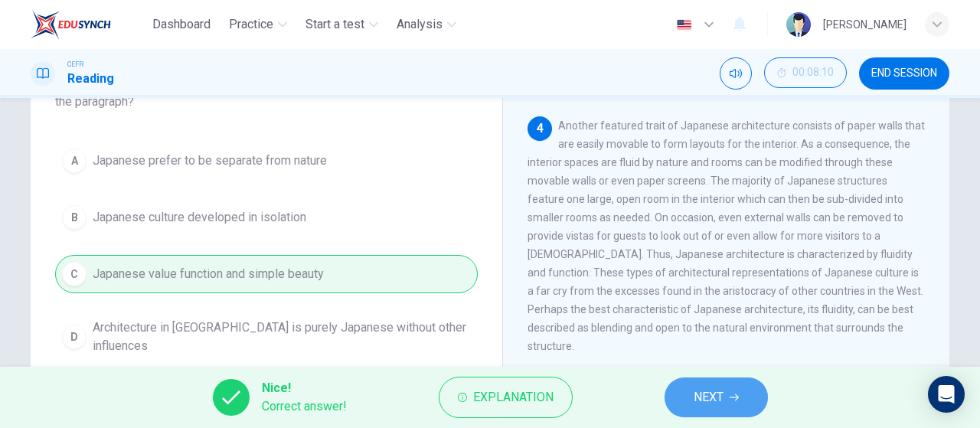
click at [726, 381] on button "NEXT" at bounding box center [716, 397] width 103 height 40
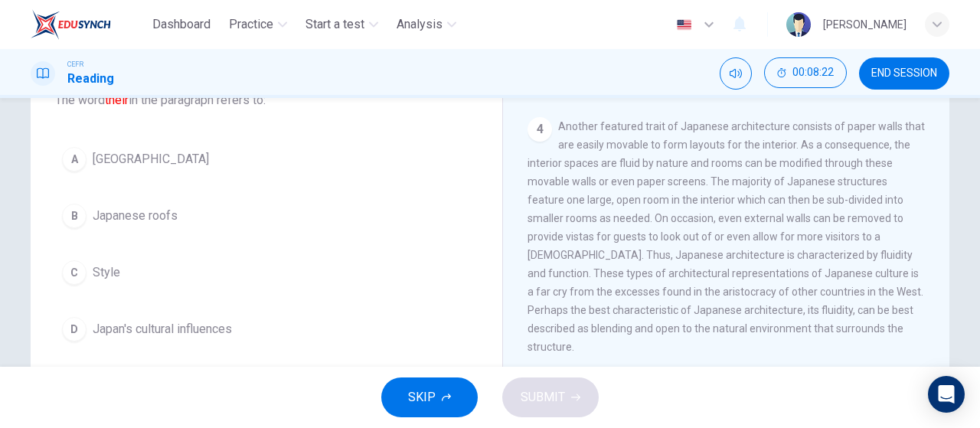
scroll to position [110, 0]
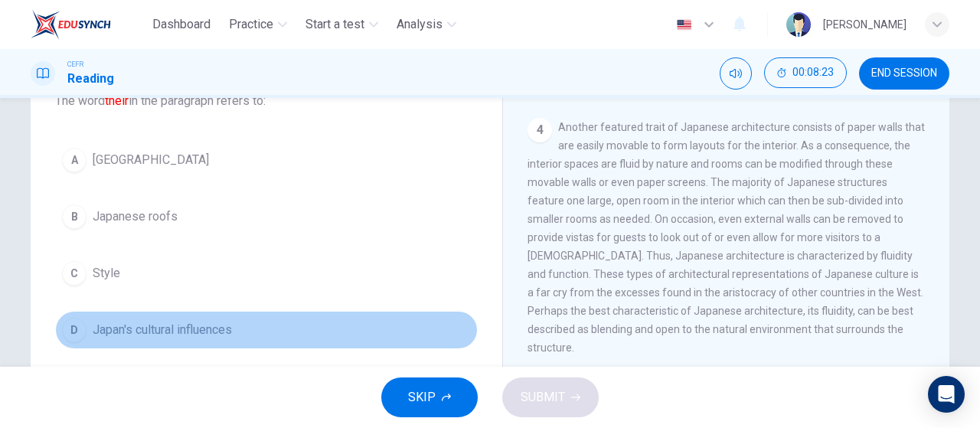
click at [202, 325] on span "Japan's cultural influences" at bounding box center [162, 330] width 139 height 18
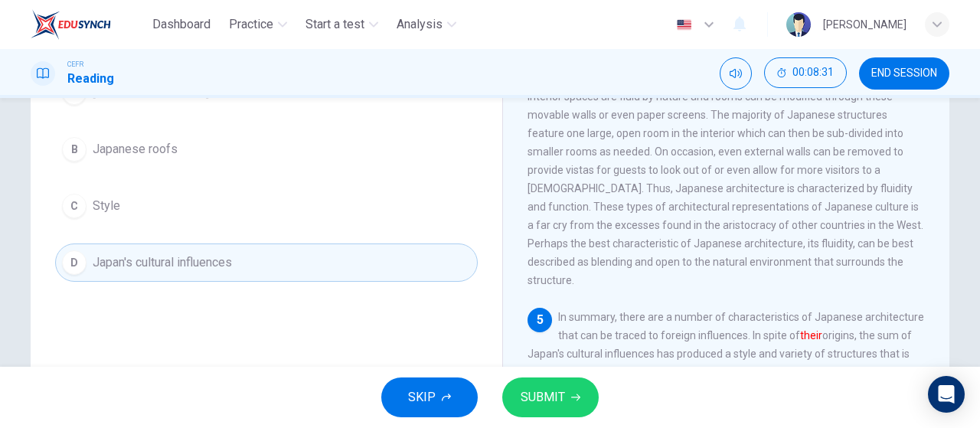
scroll to position [179, 0]
click at [583, 413] on button "SUBMIT" at bounding box center [550, 397] width 96 height 40
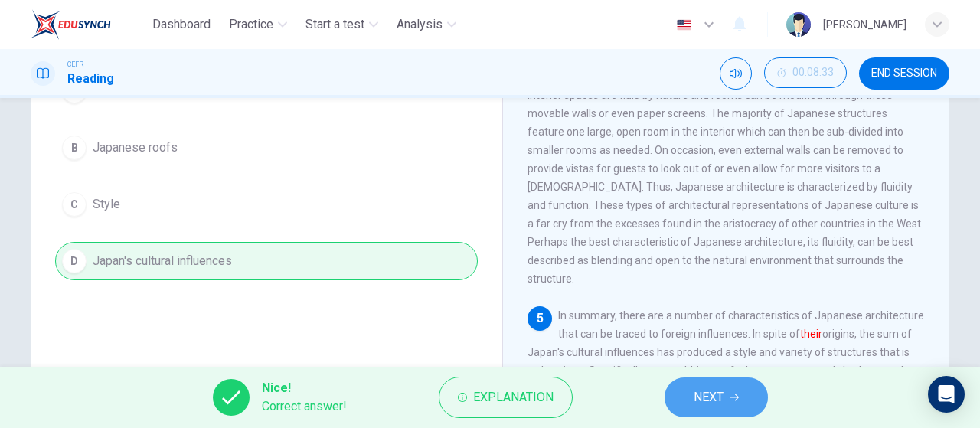
click at [721, 413] on button "NEXT" at bounding box center [716, 397] width 103 height 40
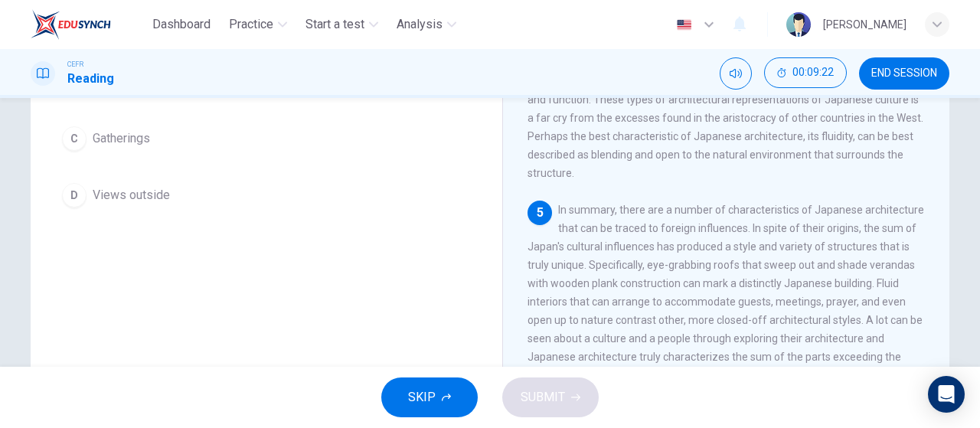
scroll to position [116, 0]
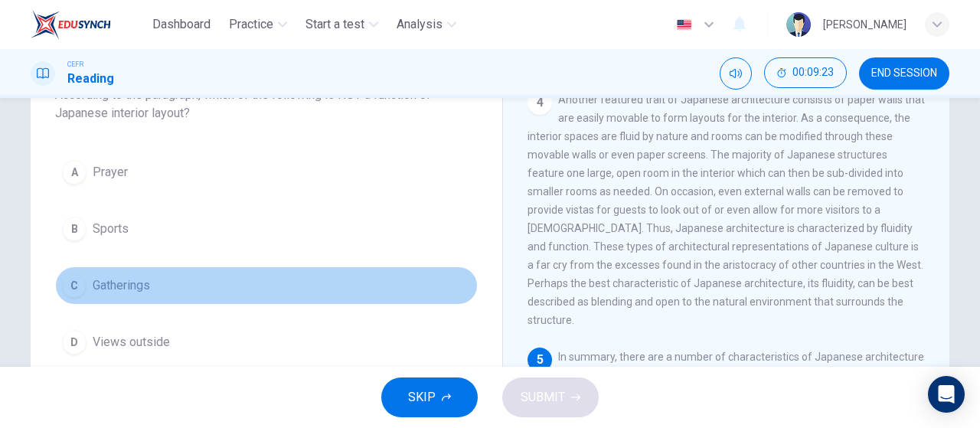
click at [135, 268] on button "C Gatherings" at bounding box center [266, 285] width 423 height 38
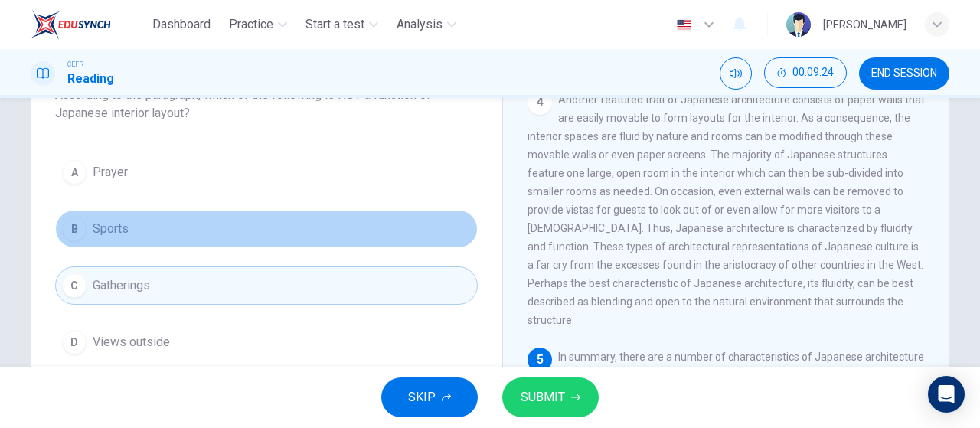
click at [164, 217] on button "B Sports" at bounding box center [266, 229] width 423 height 38
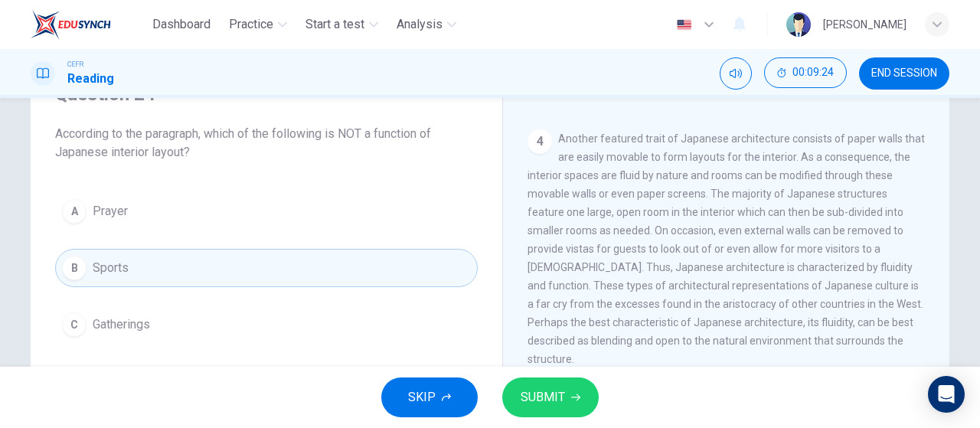
scroll to position [66, 0]
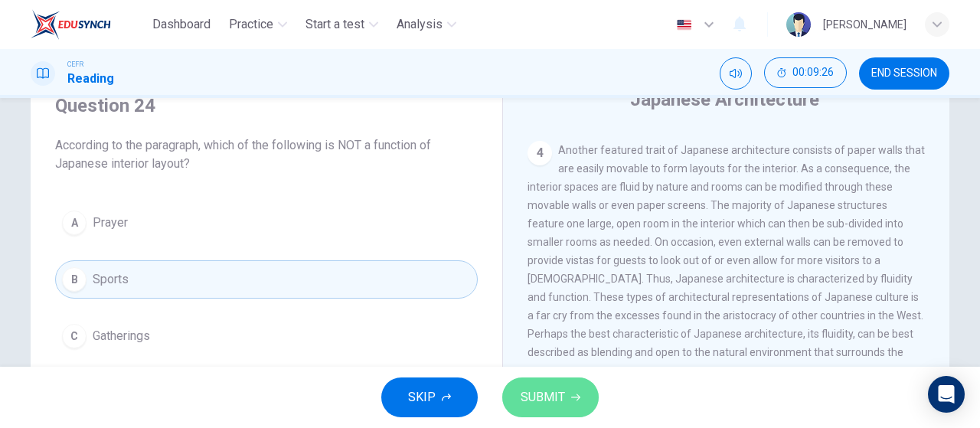
click at [551, 387] on span "SUBMIT" at bounding box center [543, 397] width 44 height 21
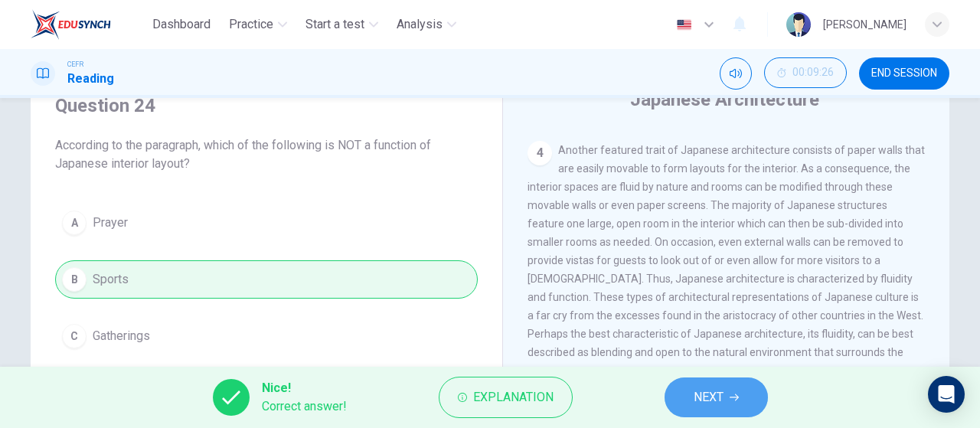
click at [722, 403] on span "NEXT" at bounding box center [709, 397] width 30 height 21
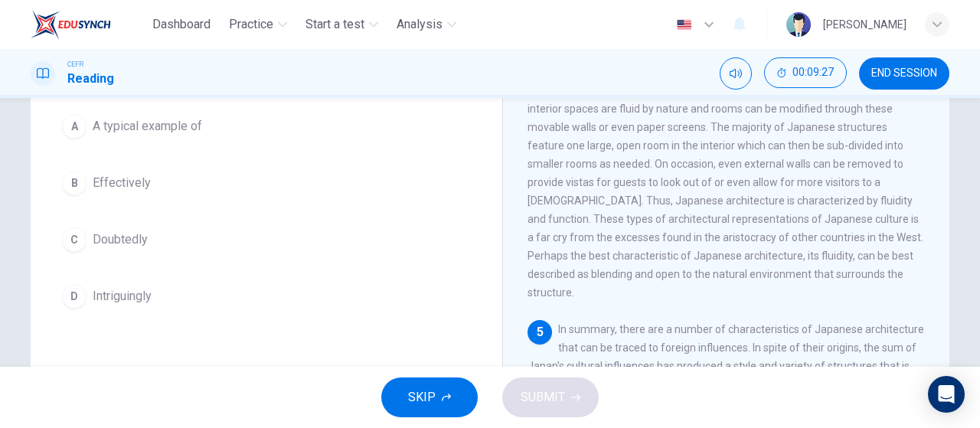
scroll to position [145, 0]
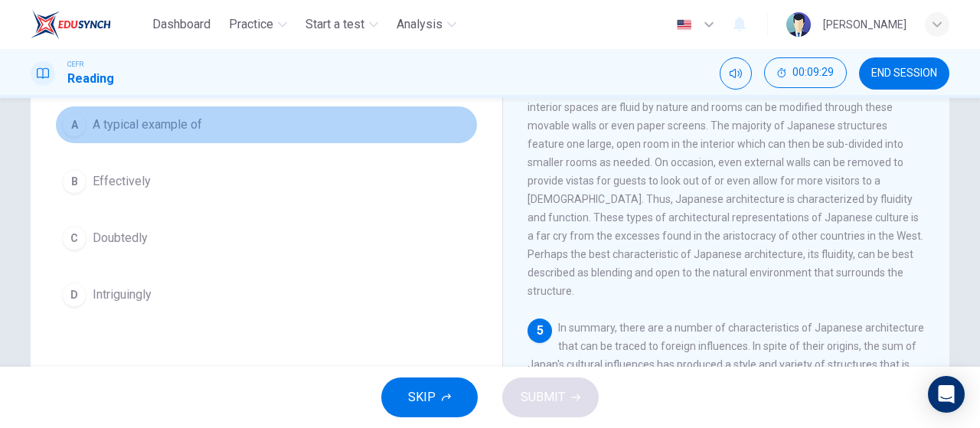
click at [257, 128] on button "A A typical example of" at bounding box center [266, 125] width 423 height 38
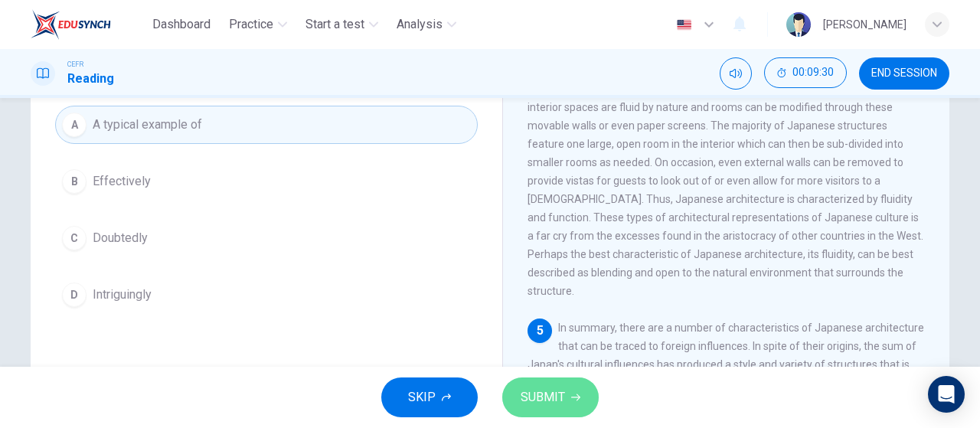
click at [570, 414] on button "SUBMIT" at bounding box center [550, 397] width 96 height 40
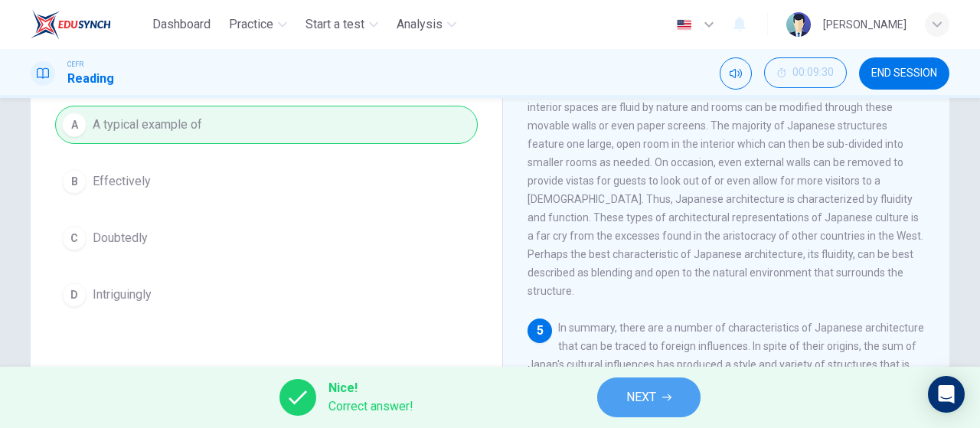
click at [676, 396] on button "NEXT" at bounding box center [648, 397] width 103 height 40
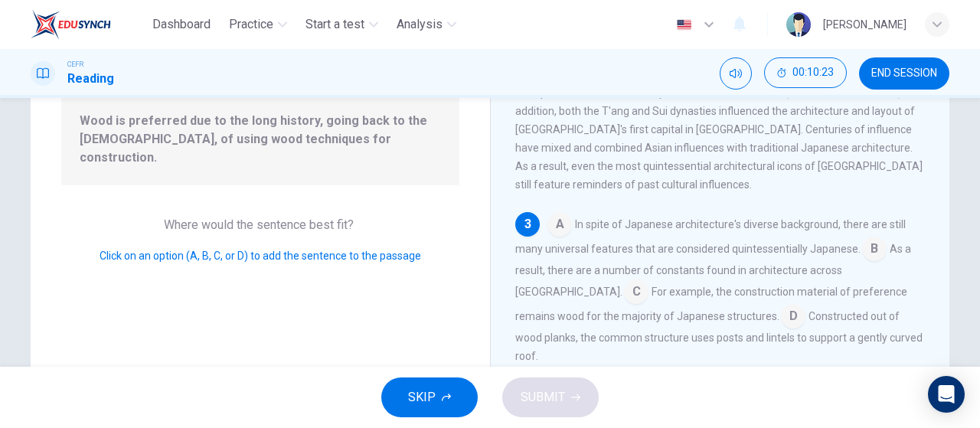
scroll to position [152, 0]
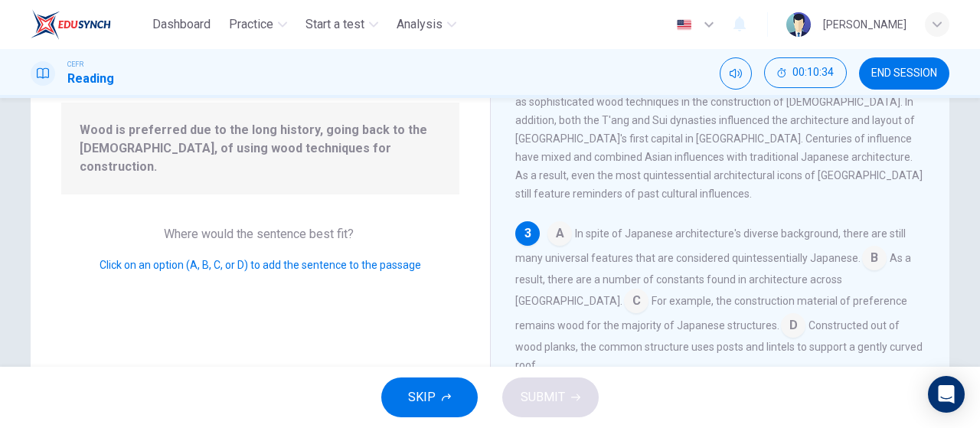
click at [781, 315] on input at bounding box center [793, 327] width 25 height 25
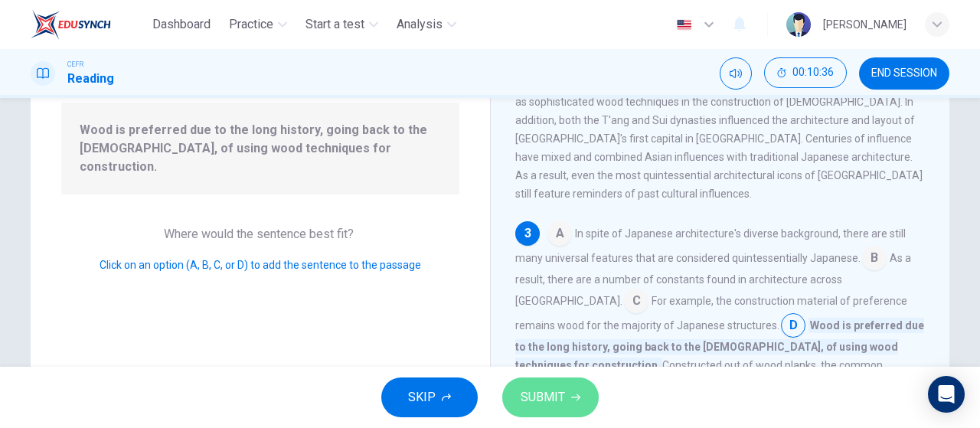
click at [544, 385] on button "SUBMIT" at bounding box center [550, 397] width 96 height 40
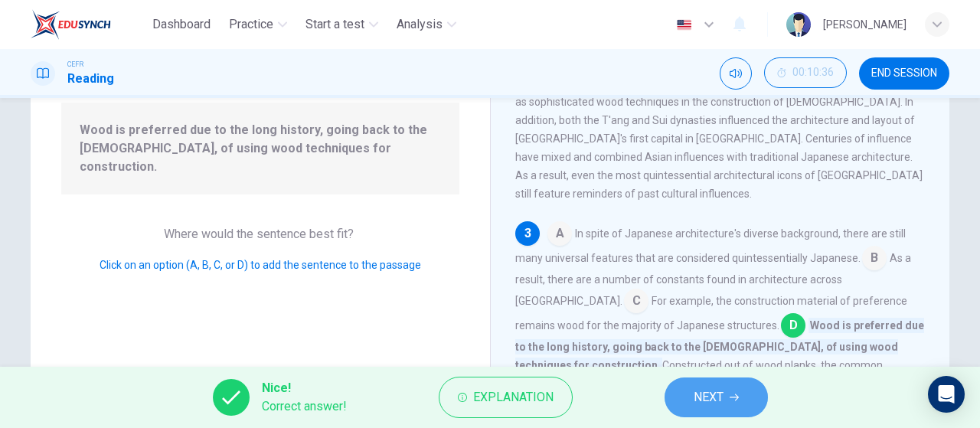
click at [708, 408] on button "NEXT" at bounding box center [716, 397] width 103 height 40
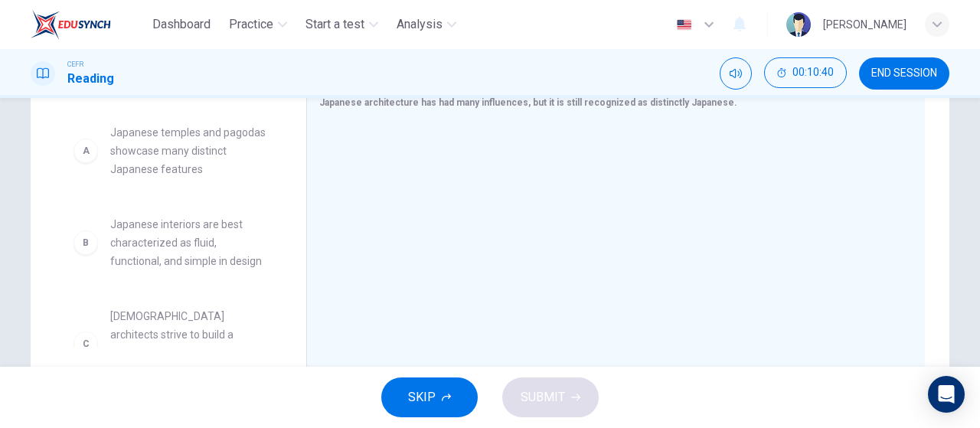
scroll to position [283, 0]
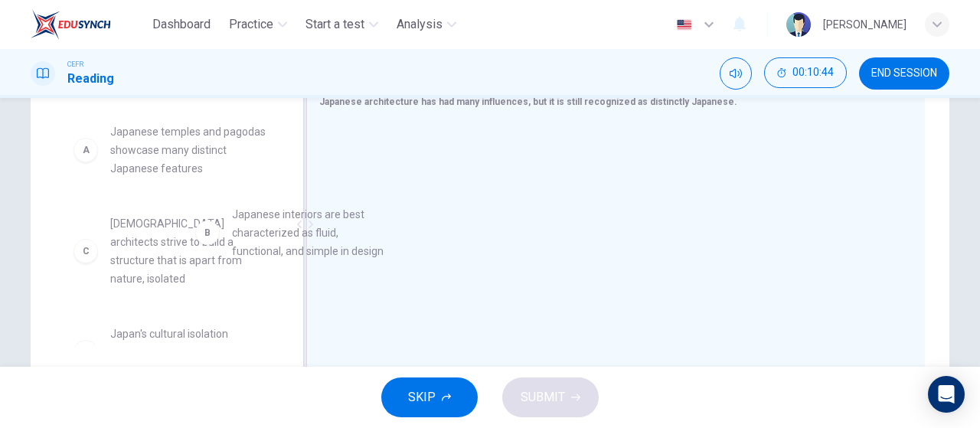
drag, startPoint x: 184, startPoint y: 255, endPoint x: 492, endPoint y: 233, distance: 309.4
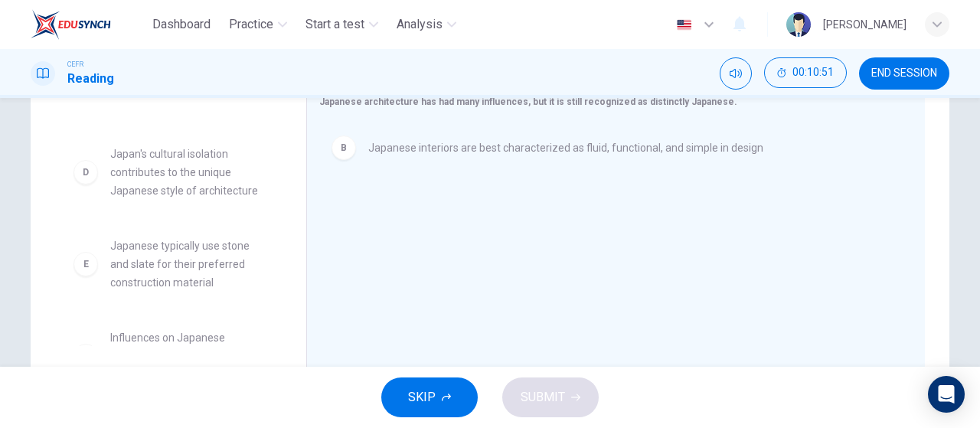
scroll to position [211, 0]
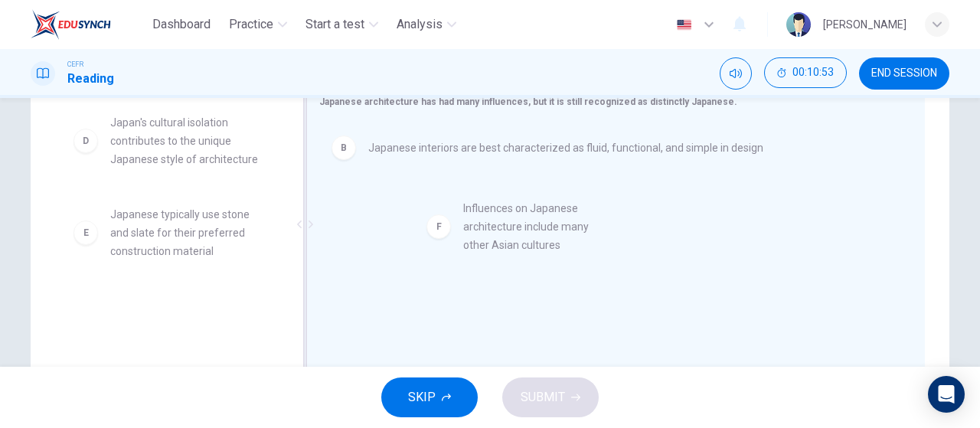
drag, startPoint x: 185, startPoint y: 322, endPoint x: 555, endPoint y: 241, distance: 378.6
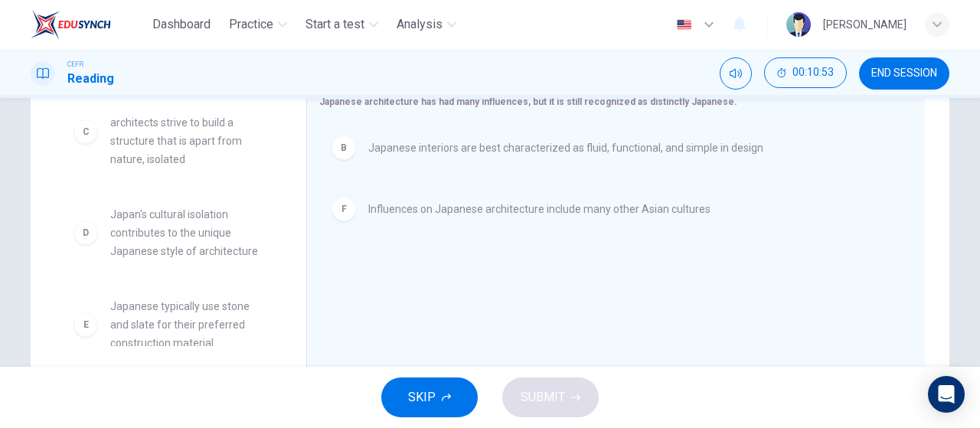
scroll to position [0, 0]
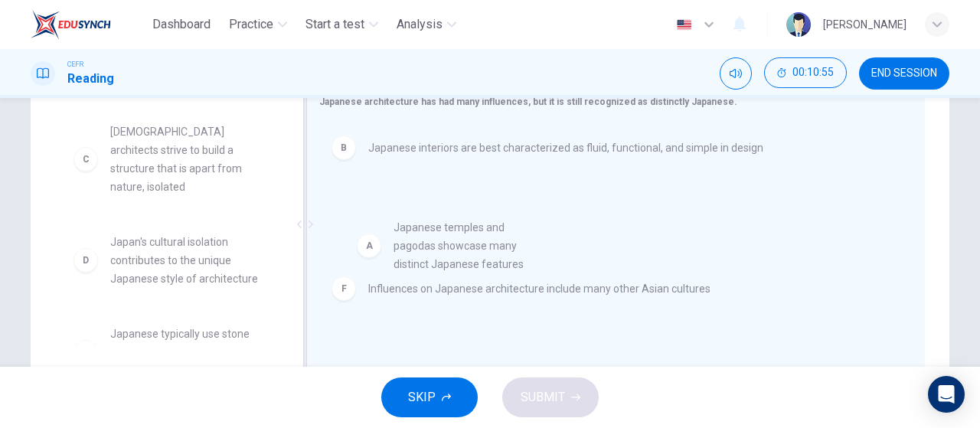
drag, startPoint x: 199, startPoint y: 146, endPoint x: 544, endPoint y: 262, distance: 363.4
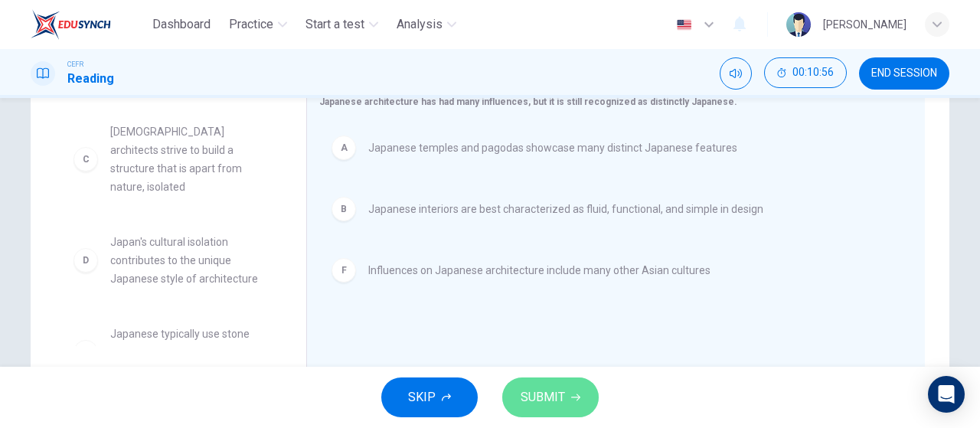
click at [560, 406] on span "SUBMIT" at bounding box center [543, 397] width 44 height 21
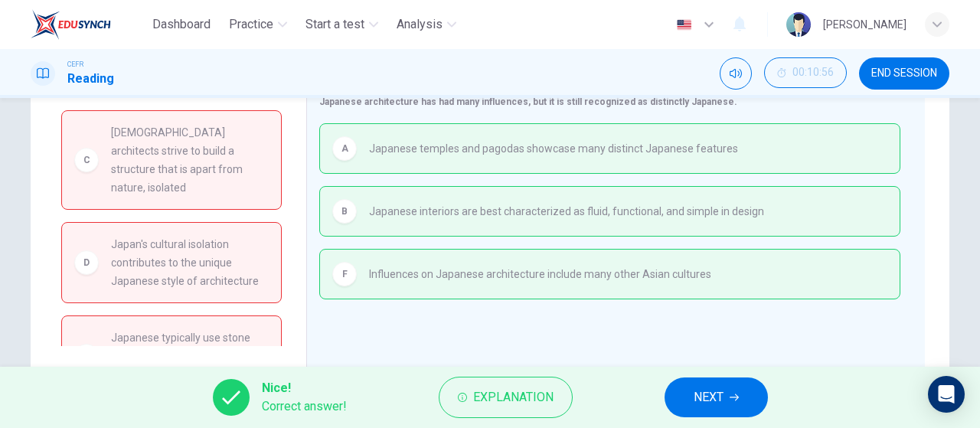
scroll to position [31, 0]
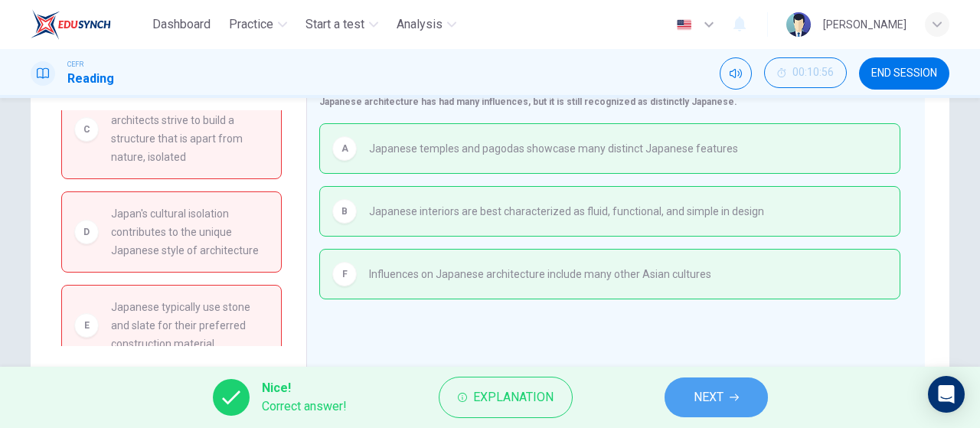
click at [718, 391] on span "NEXT" at bounding box center [709, 397] width 30 height 21
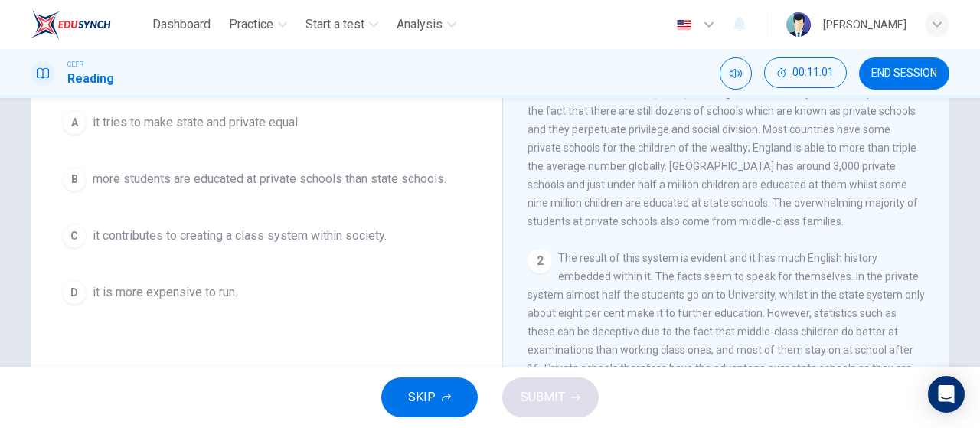
scroll to position [186, 0]
click at [924, 70] on span "END SESSION" at bounding box center [904, 73] width 66 height 12
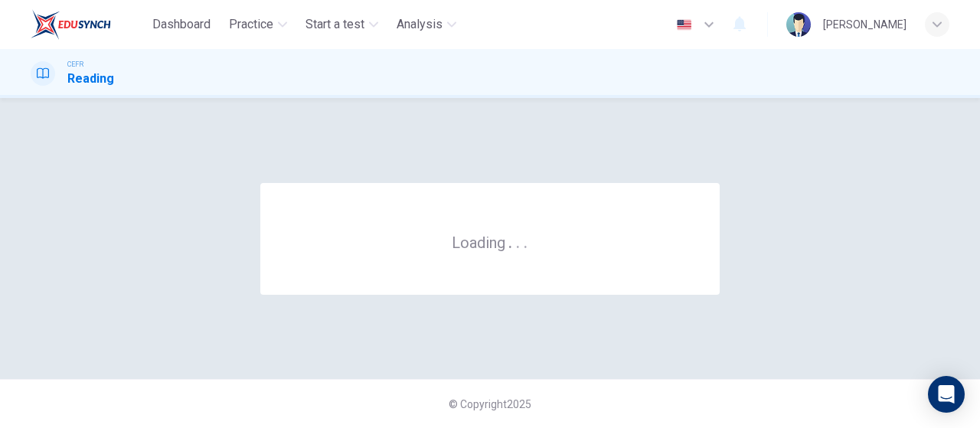
scroll to position [0, 0]
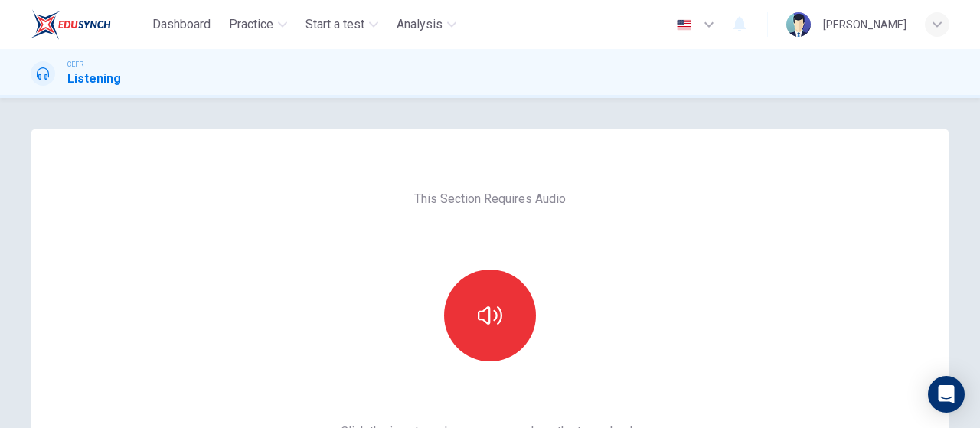
click at [530, 296] on div at bounding box center [489, 316] width 165 height 92
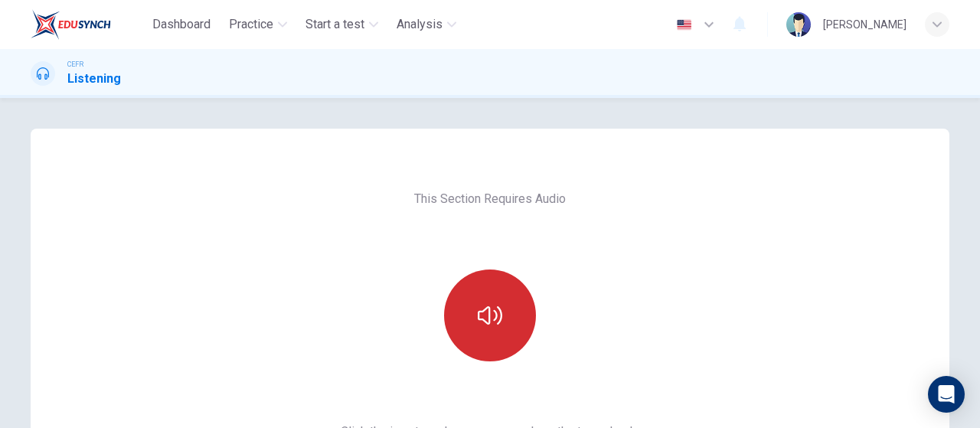
click at [503, 299] on button "button" at bounding box center [490, 316] width 92 height 92
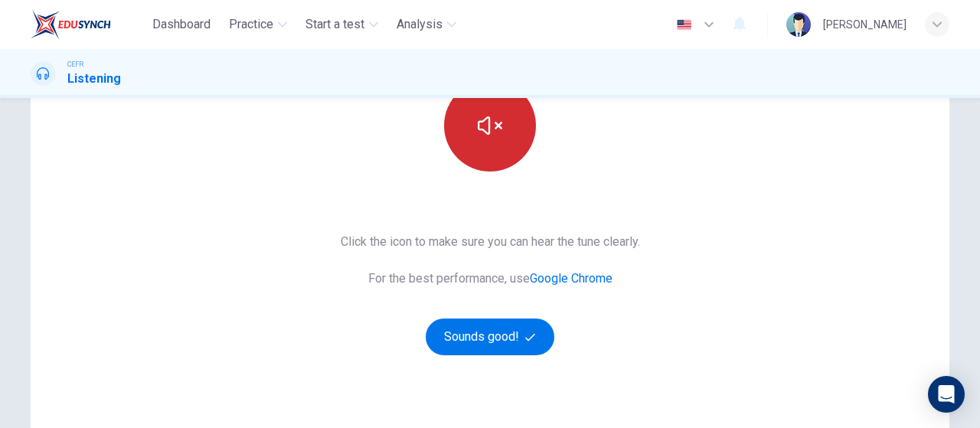
scroll to position [204, 0]
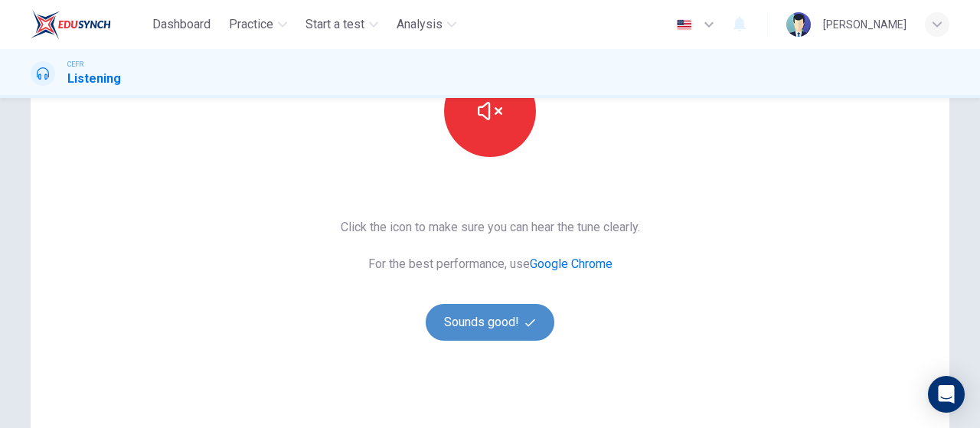
click at [513, 309] on button "Sounds good!" at bounding box center [490, 322] width 129 height 37
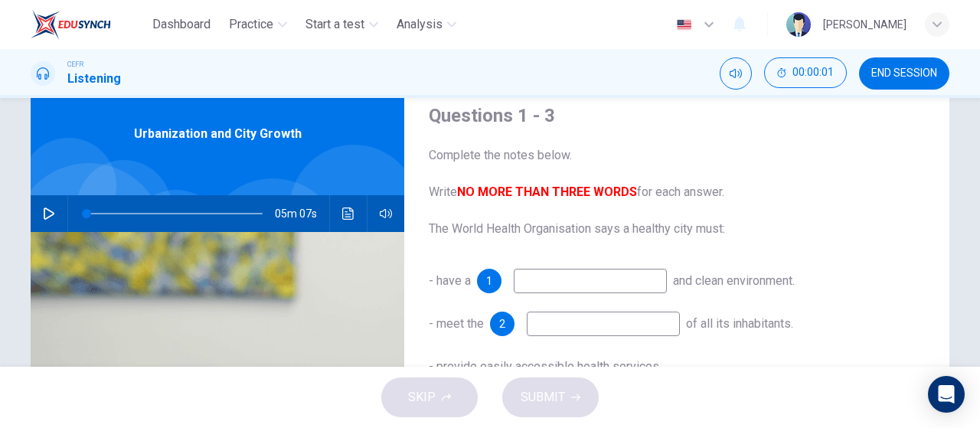
scroll to position [55, 0]
click at [47, 210] on icon "button" at bounding box center [49, 214] width 12 height 12
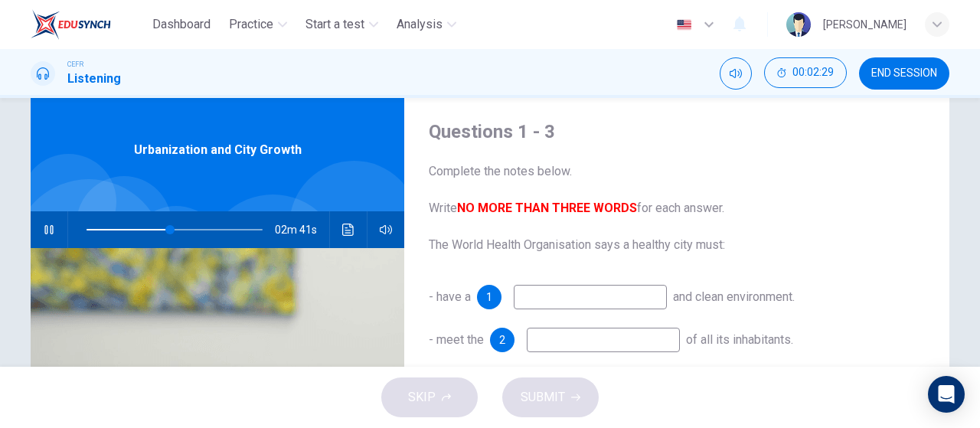
scroll to position [104, 0]
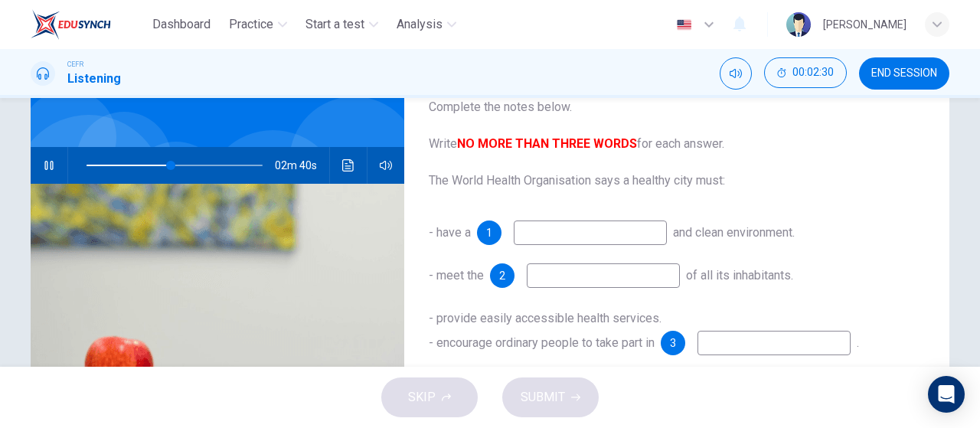
click at [614, 243] on input at bounding box center [590, 233] width 153 height 25
type input "49"
type input "he"
type input "50"
type input "hea"
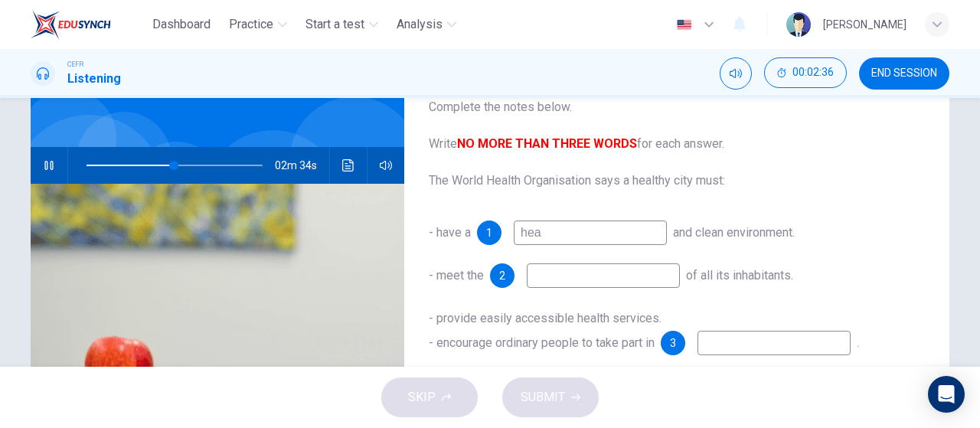
type input "50"
type input "healthy"
type input "51"
type input "healthy"
click at [648, 276] on input at bounding box center [603, 275] width 153 height 25
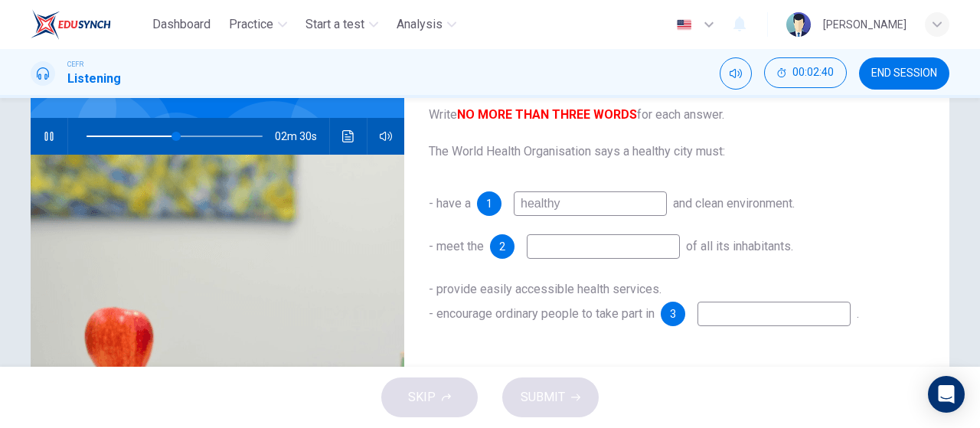
scroll to position [135, 0]
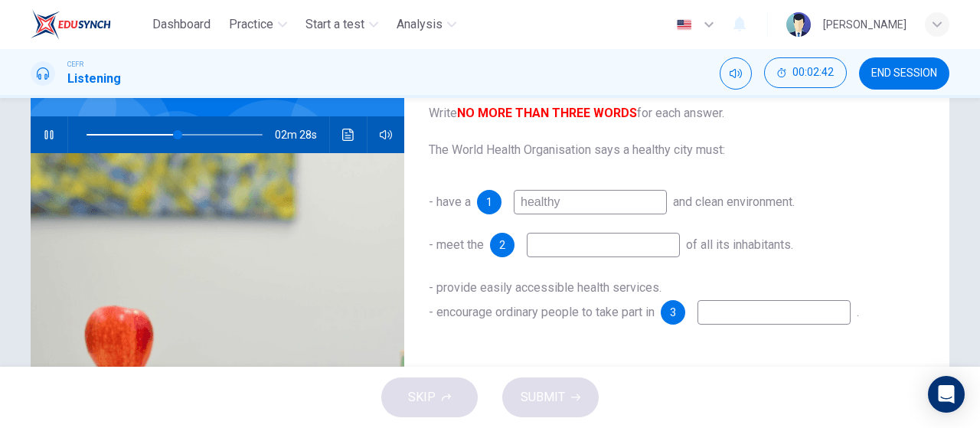
type input "52"
type input "ba"
type input "52"
type input "bas"
type input "53"
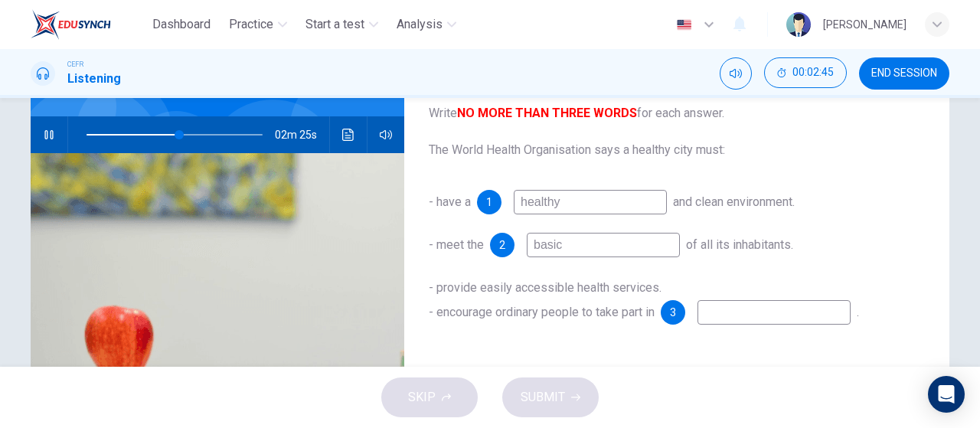
type input "basic"
type input "53"
type input "basic nee"
type input "53"
type input "basic needs"
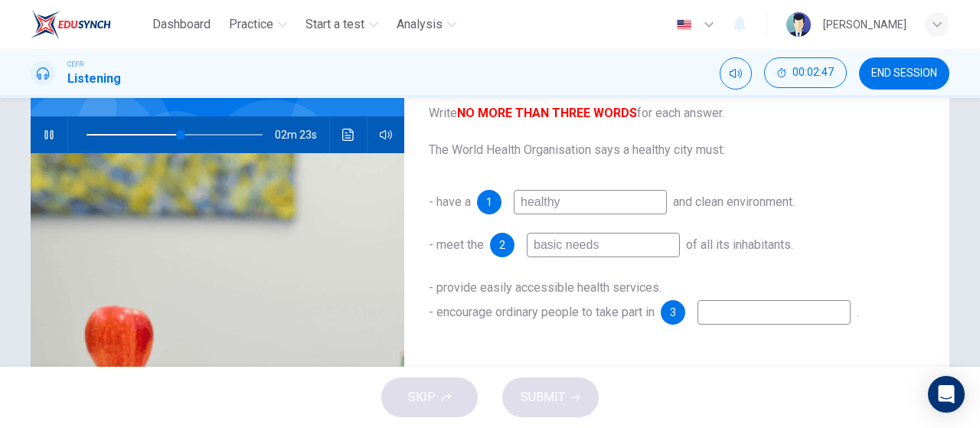
type input "54"
type input "basic needs"
click at [787, 319] on input at bounding box center [774, 312] width 153 height 25
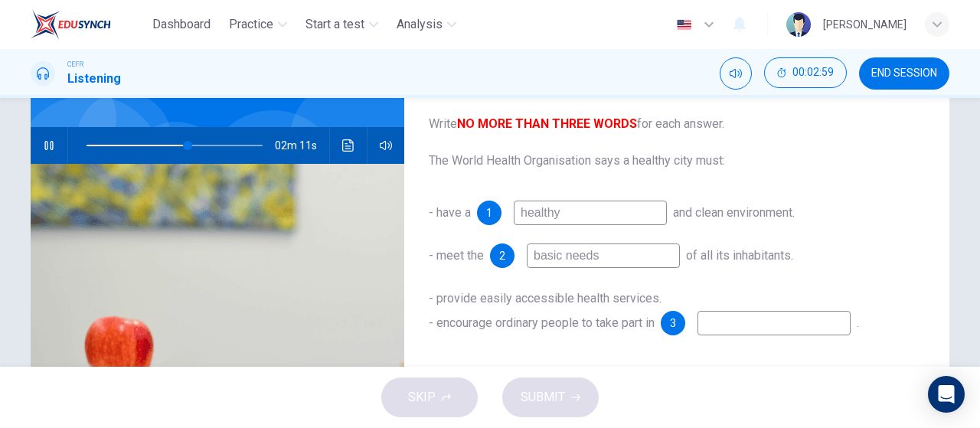
scroll to position [123, 0]
type input "59"
type input "h"
type input "59"
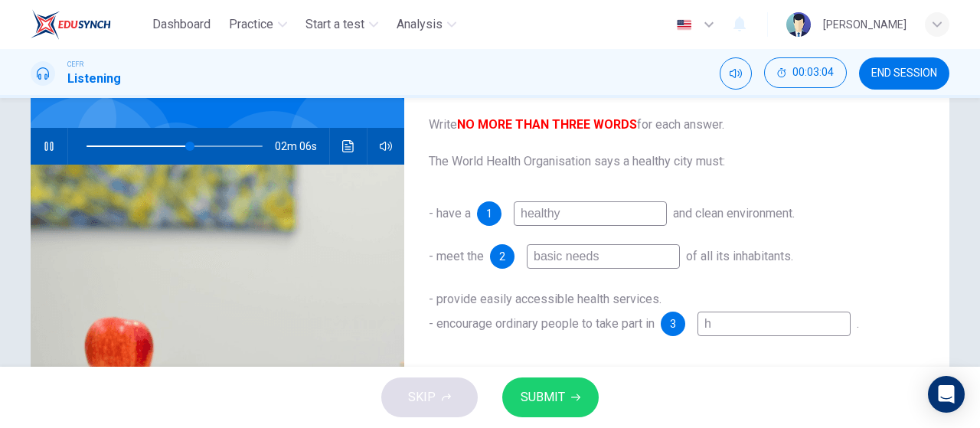
type input "he"
type input "59"
type input "hea"
type input "59"
type input "heal"
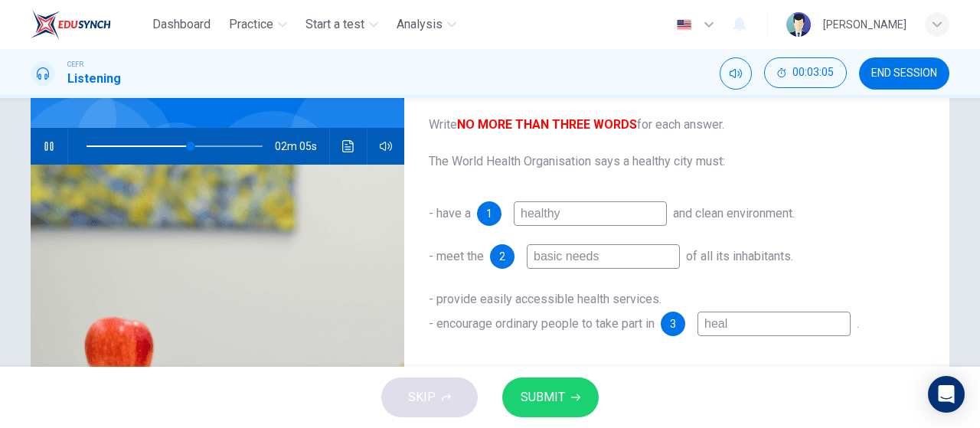
type input "59"
type input "hea"
type input "59"
type input "he"
type input "60"
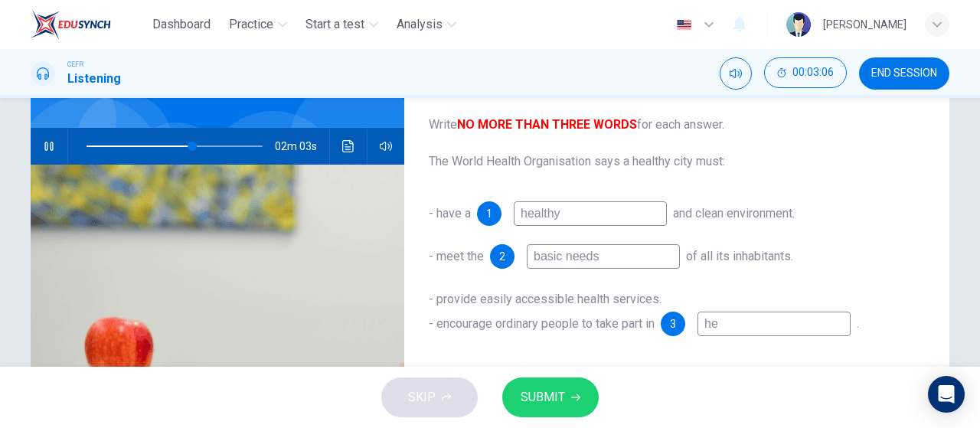
type input "h"
type input "60"
type input "p"
type input "60"
type input "pr"
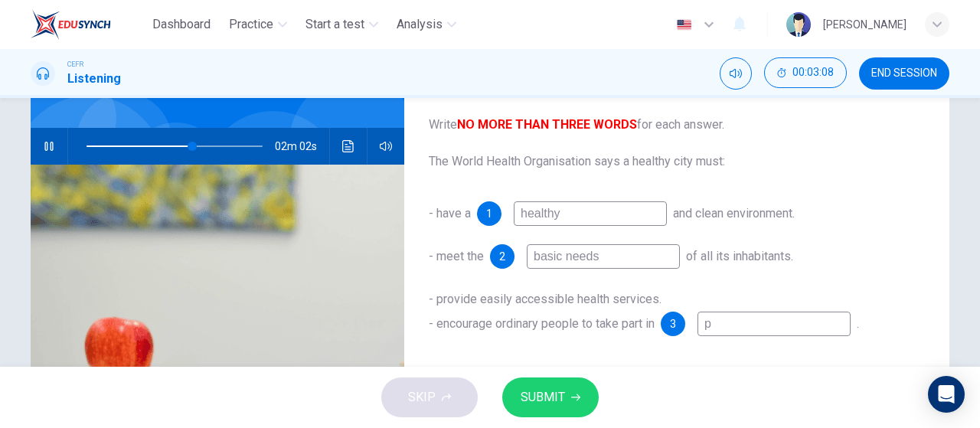
type input "60"
type input "pro"
type input "60"
type input "proj"
type input "60"
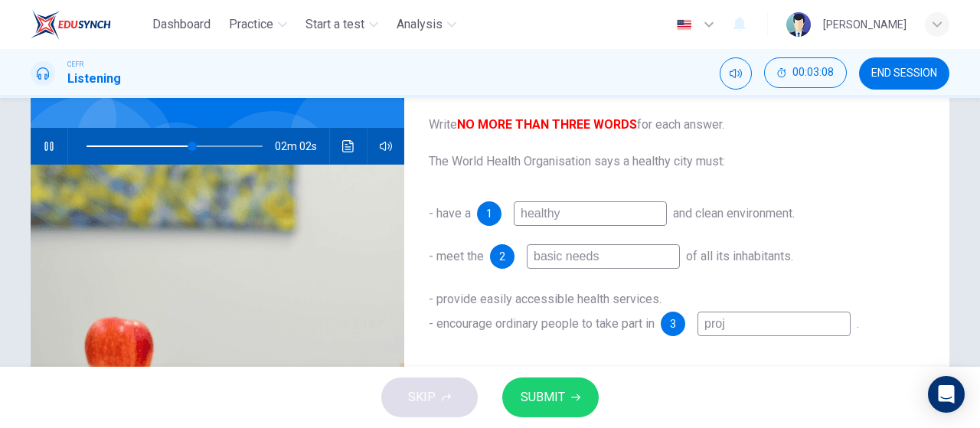
type input "proje"
type input "60"
type input "projec"
type input "60"
type input "project"
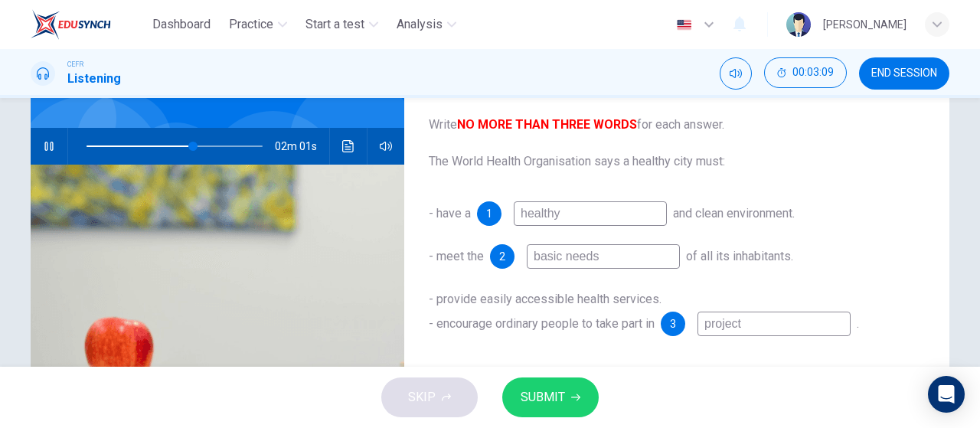
type input "61"
type input "project"
click at [549, 388] on span "SUBMIT" at bounding box center [543, 397] width 44 height 21
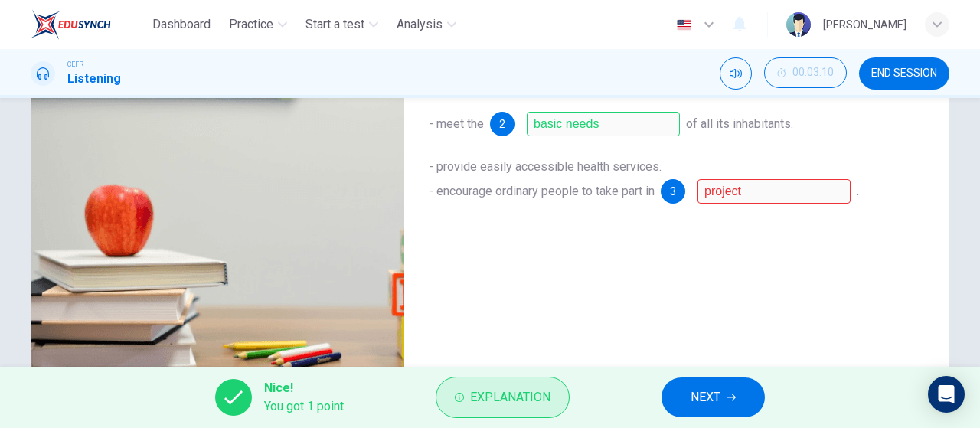
scroll to position [325, 0]
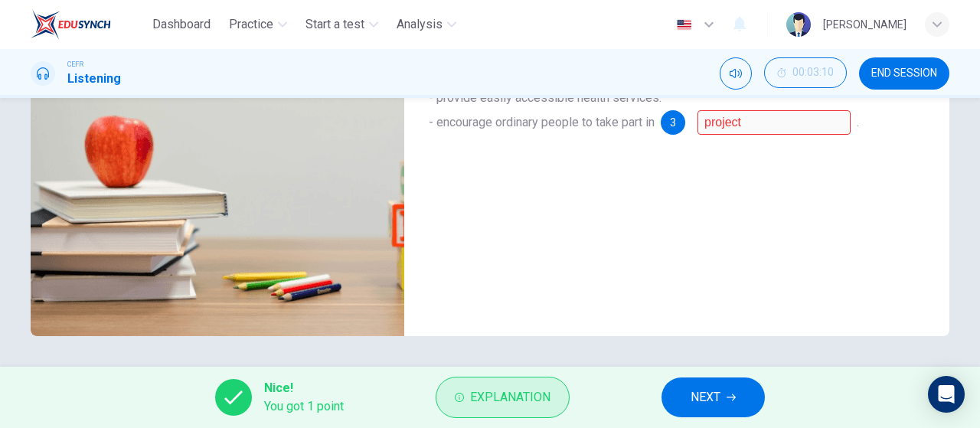
click at [531, 399] on div "Dashboard Practice Start a test Analysis English en ​ NURUL ALYAA SOLEHAH BINTI…" at bounding box center [490, 214] width 980 height 428
click at [531, 399] on span "Explanation" at bounding box center [510, 397] width 80 height 21
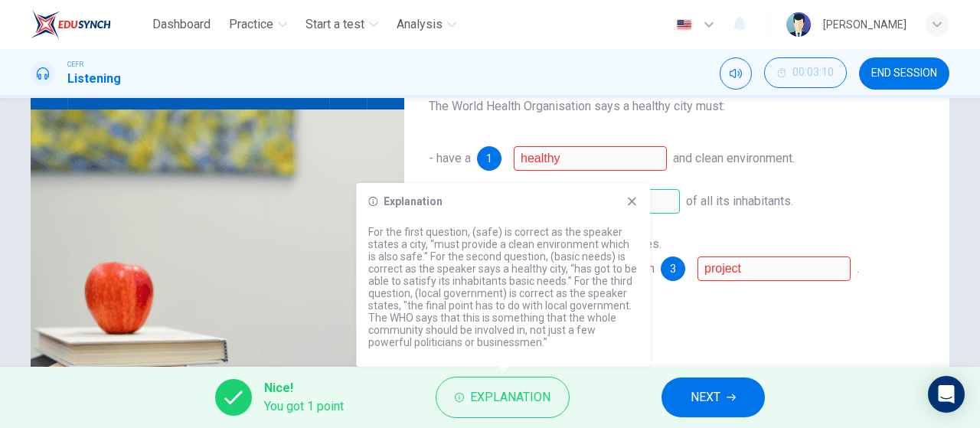
scroll to position [165, 0]
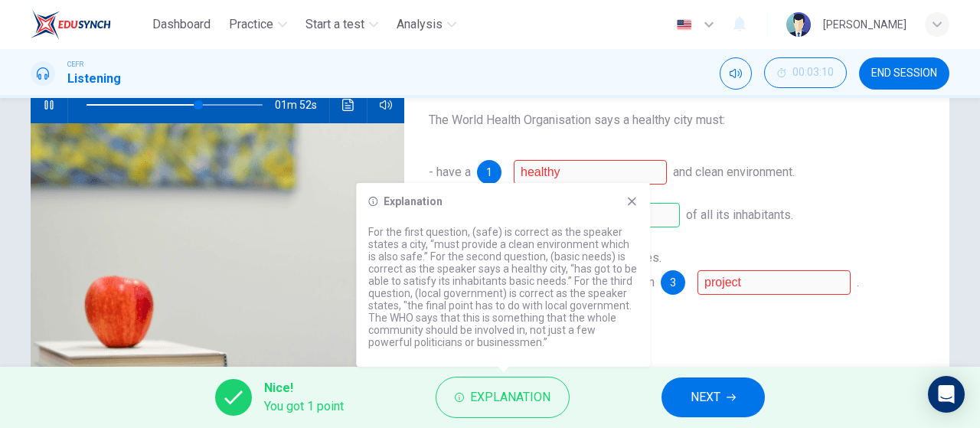
click at [738, 201] on div "- have a 1 healthy and clean environment. - meet the 2 basic needs of all its i…" at bounding box center [677, 242] width 496 height 165
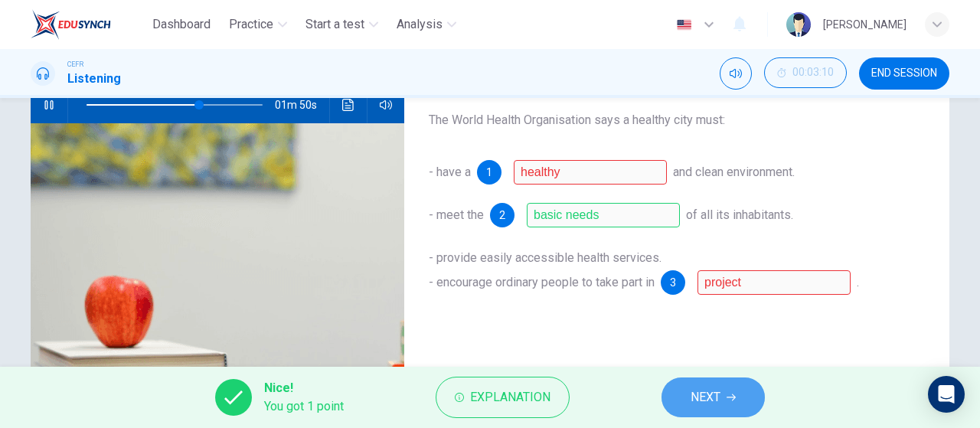
click at [715, 408] on span "NEXT" at bounding box center [706, 397] width 30 height 21
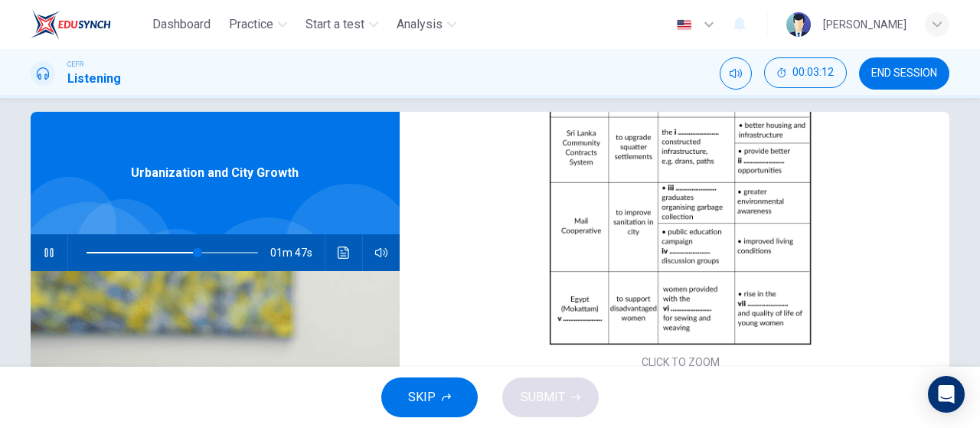
scroll to position [191, 0]
type input "67"
click at [923, 80] on button "END SESSION" at bounding box center [904, 73] width 90 height 32
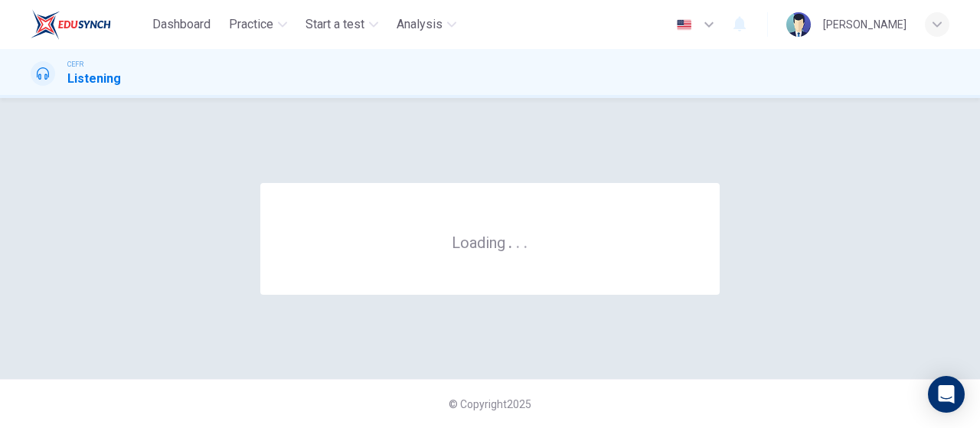
scroll to position [0, 0]
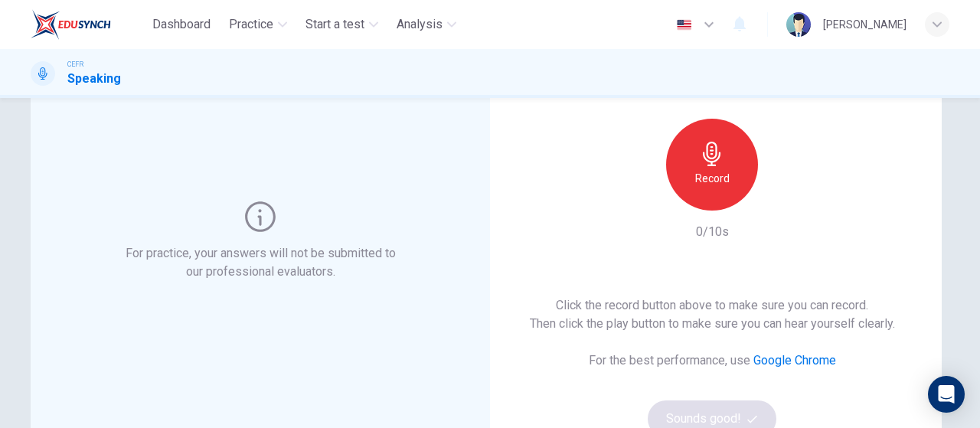
scroll to position [129, 0]
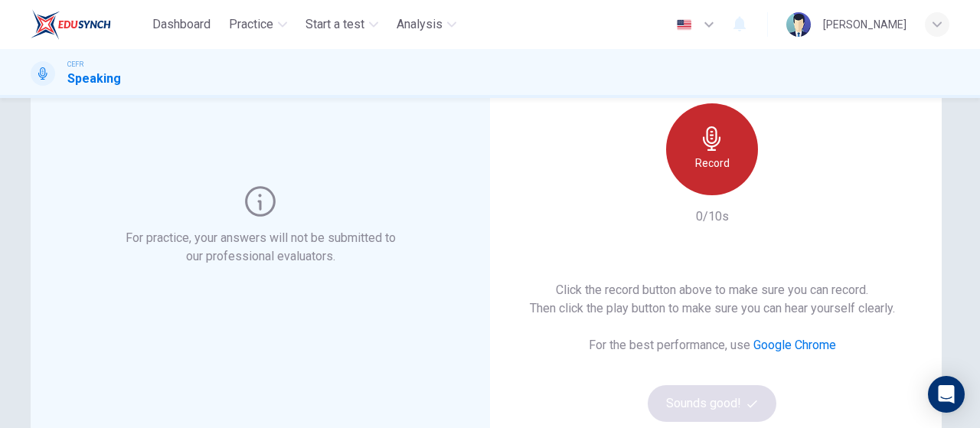
click at [695, 177] on div "Record" at bounding box center [712, 149] width 92 height 92
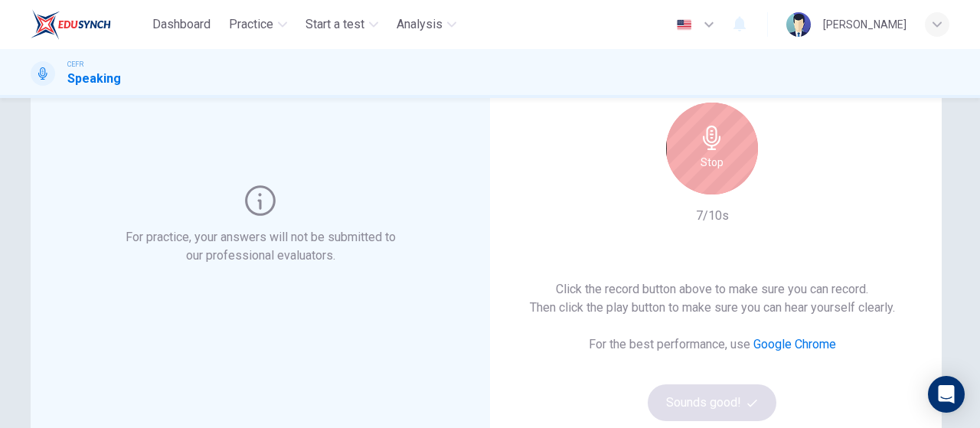
scroll to position [123, 0]
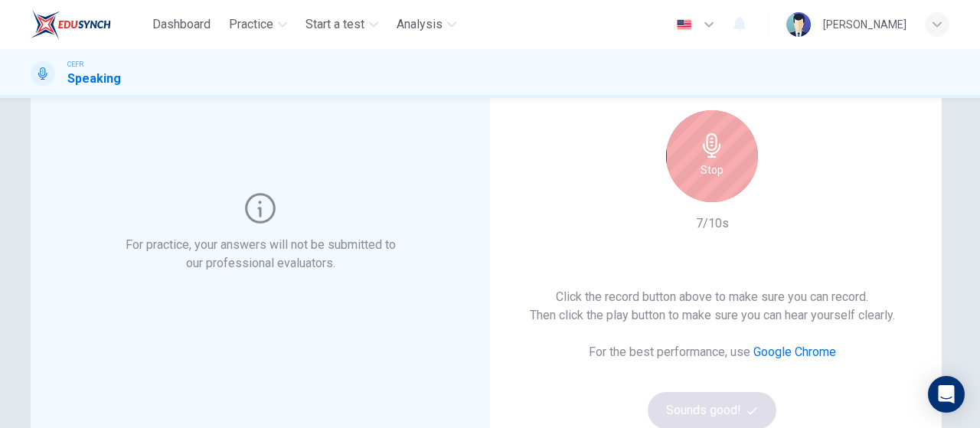
click at [716, 164] on h6 "Stop" at bounding box center [712, 170] width 23 height 18
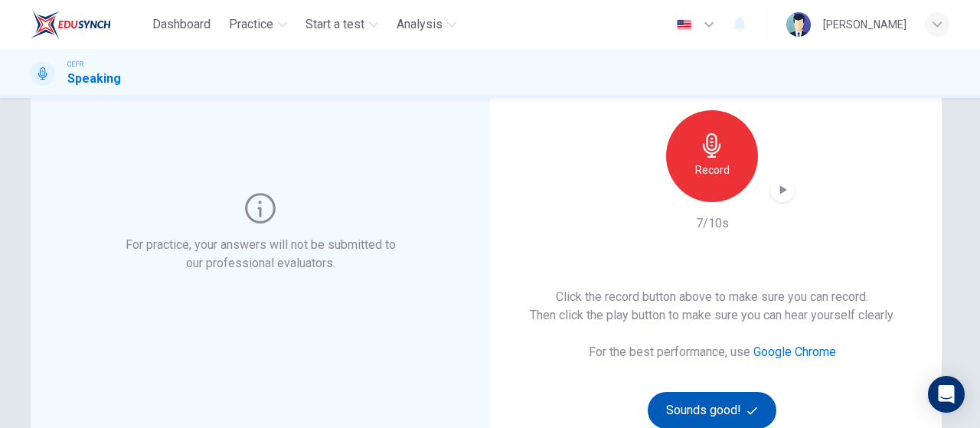
click at [705, 402] on button "Sounds good!" at bounding box center [712, 410] width 129 height 37
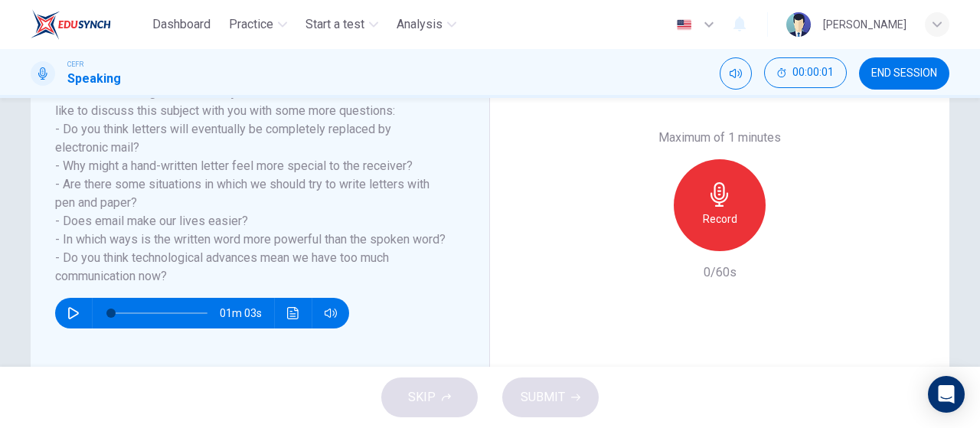
scroll to position [267, 0]
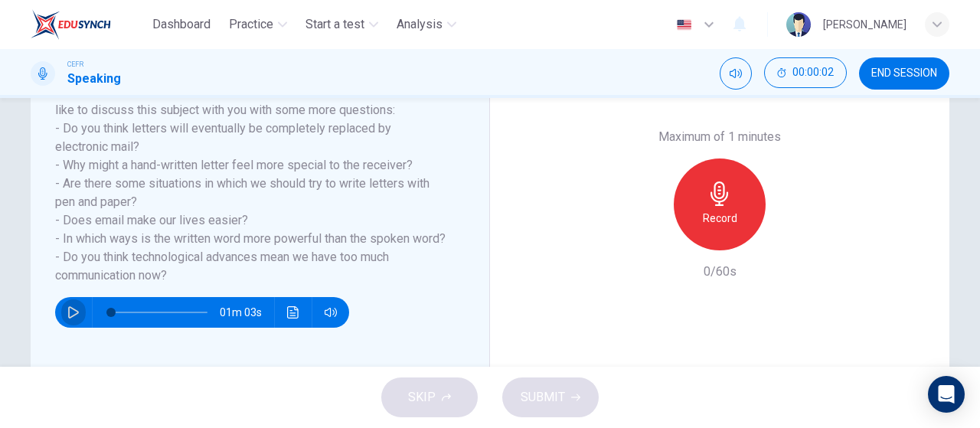
click at [70, 319] on icon "button" at bounding box center [73, 312] width 11 height 12
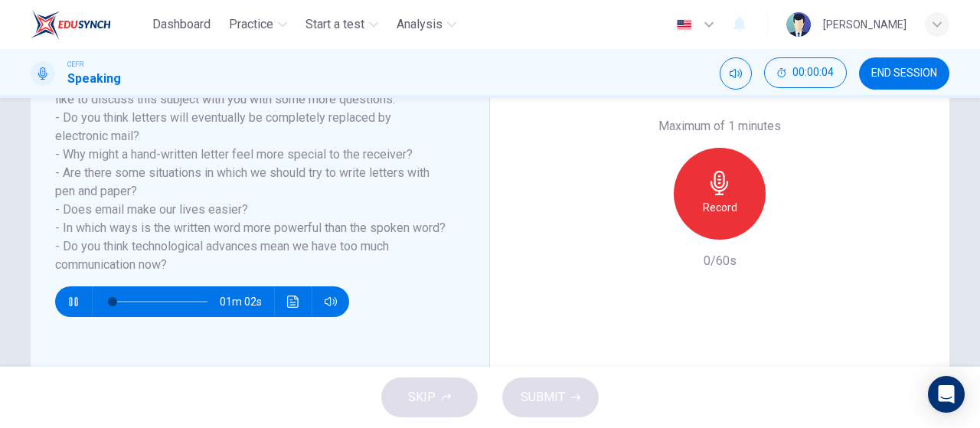
scroll to position [279, 0]
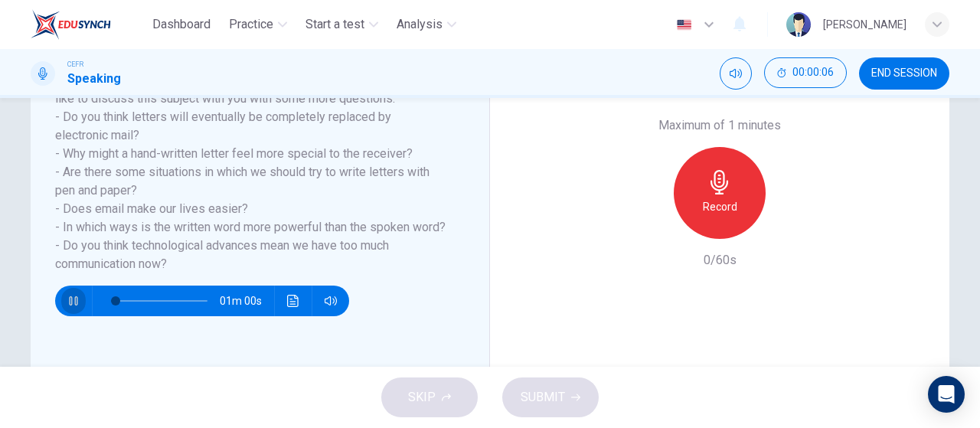
click at [69, 311] on button "button" at bounding box center [73, 301] width 25 height 31
drag, startPoint x: 655, startPoint y: 202, endPoint x: 747, endPoint y: 210, distance: 92.2
click at [747, 210] on div "Record" at bounding box center [719, 193] width 165 height 92
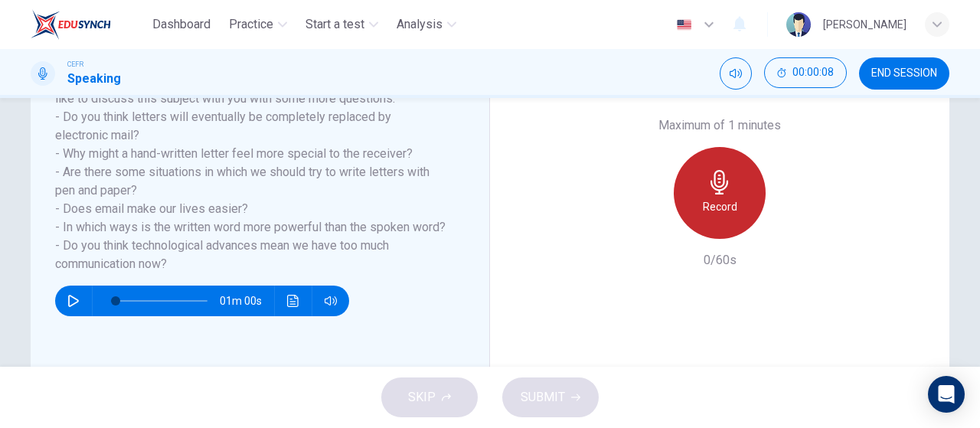
click at [747, 210] on div "Record" at bounding box center [720, 193] width 92 height 92
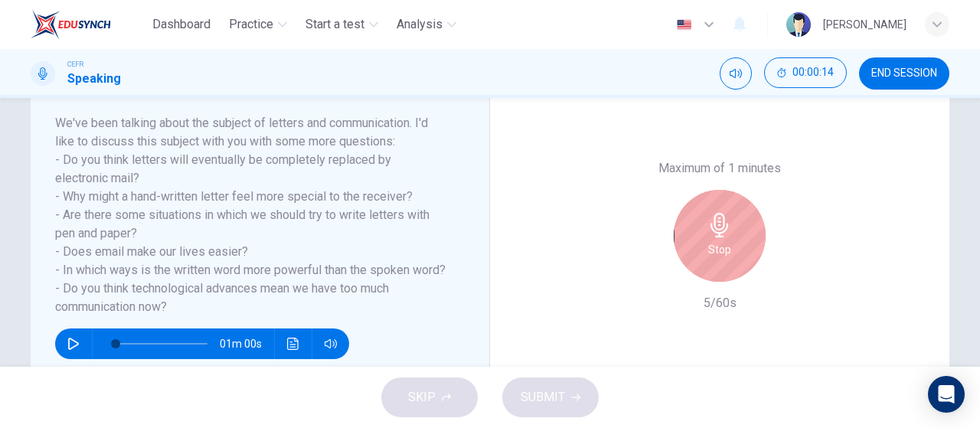
scroll to position [245, 0]
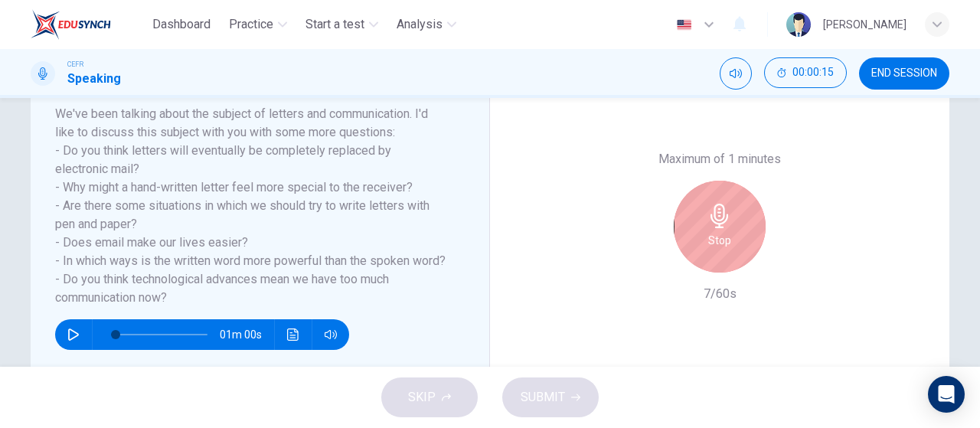
click at [701, 279] on div "Maximum of 1 minutes Stop 7/60s" at bounding box center [719, 226] width 165 height 153
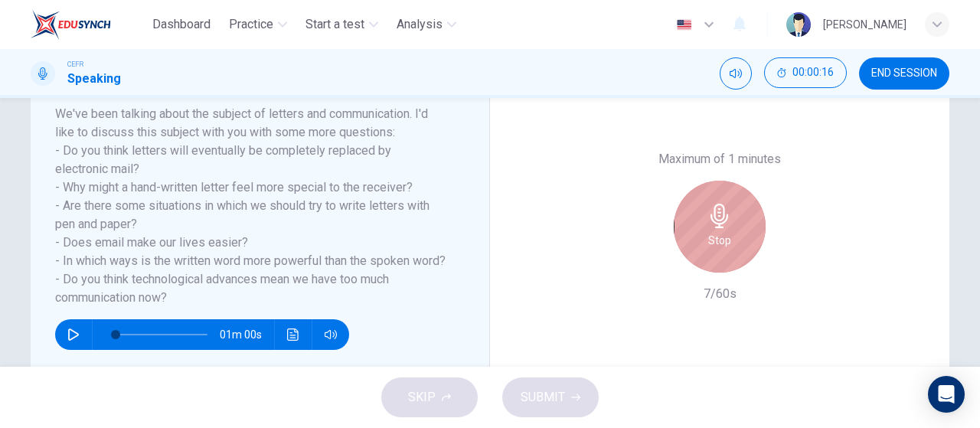
click at [715, 261] on div "Stop" at bounding box center [720, 227] width 92 height 92
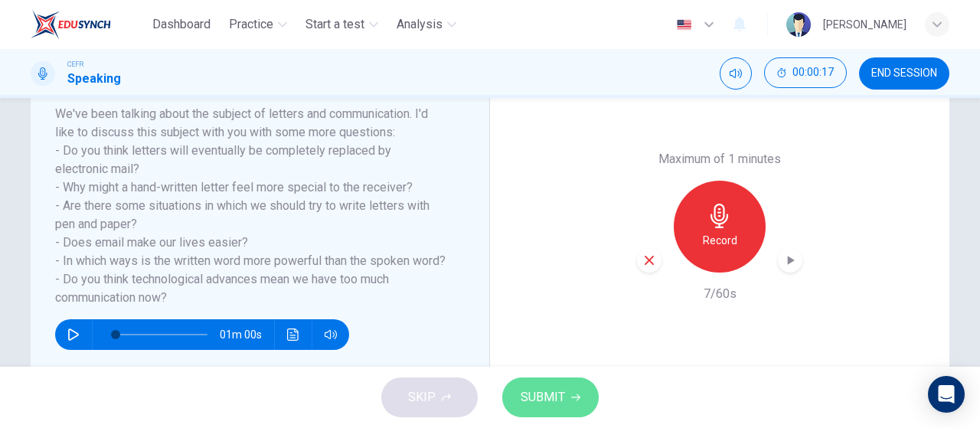
click at [544, 391] on span "SUBMIT" at bounding box center [543, 397] width 44 height 21
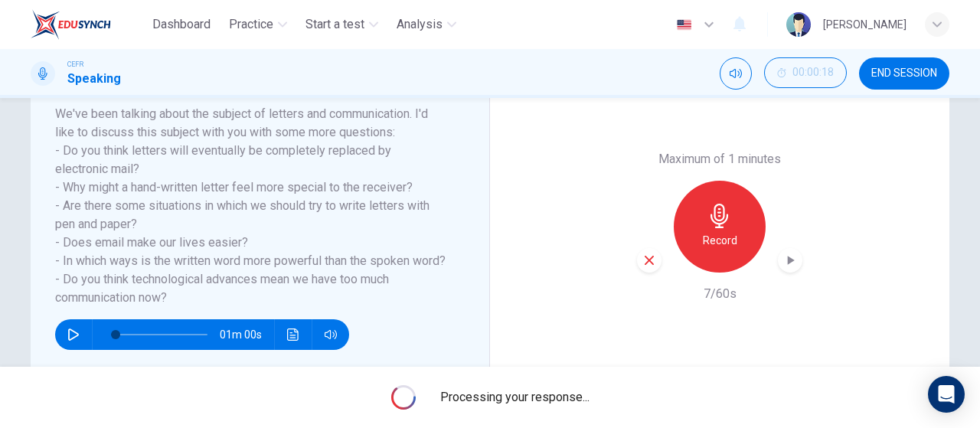
type input "0"
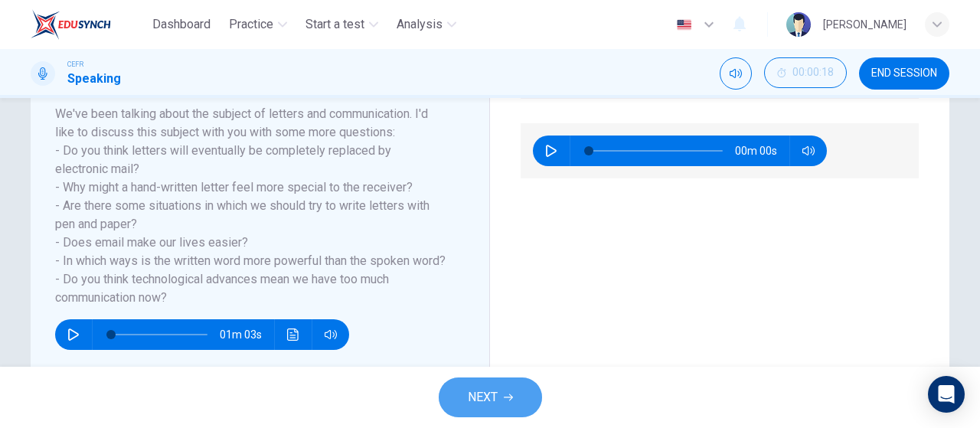
click at [505, 402] on icon "button" at bounding box center [508, 397] width 9 height 9
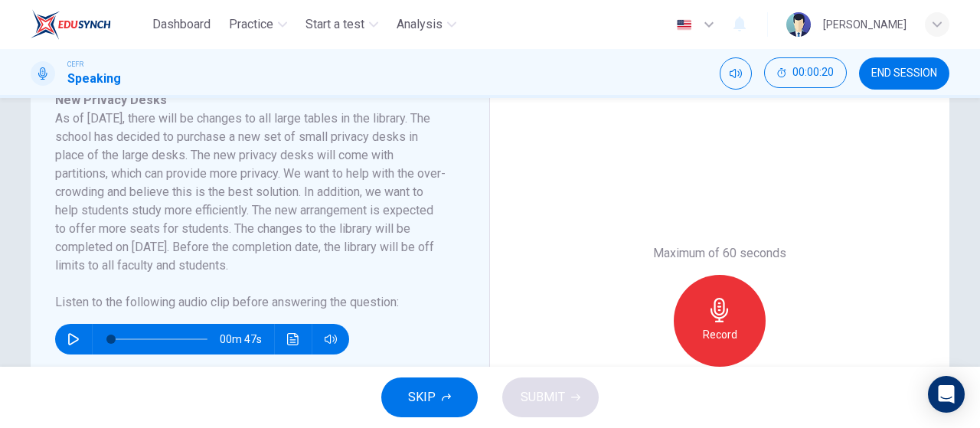
scroll to position [290, 0]
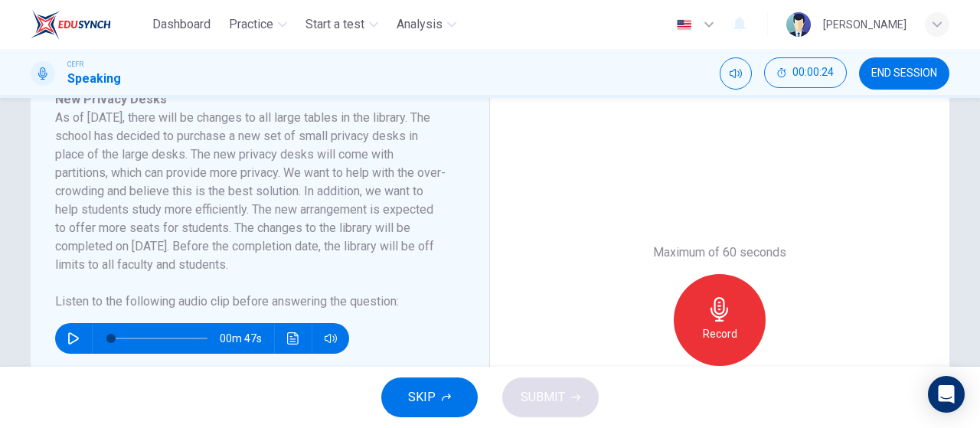
click at [897, 77] on span "END SESSION" at bounding box center [904, 73] width 66 height 12
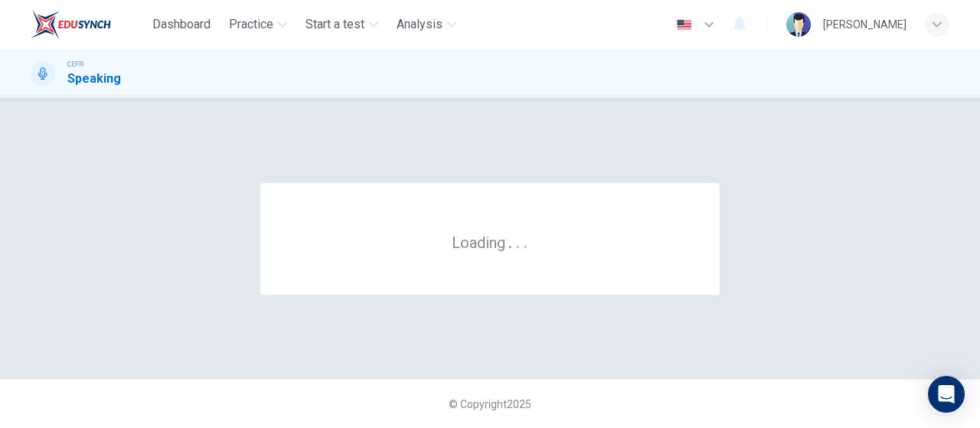
scroll to position [0, 0]
